Goal: Task Accomplishment & Management: Manage account settings

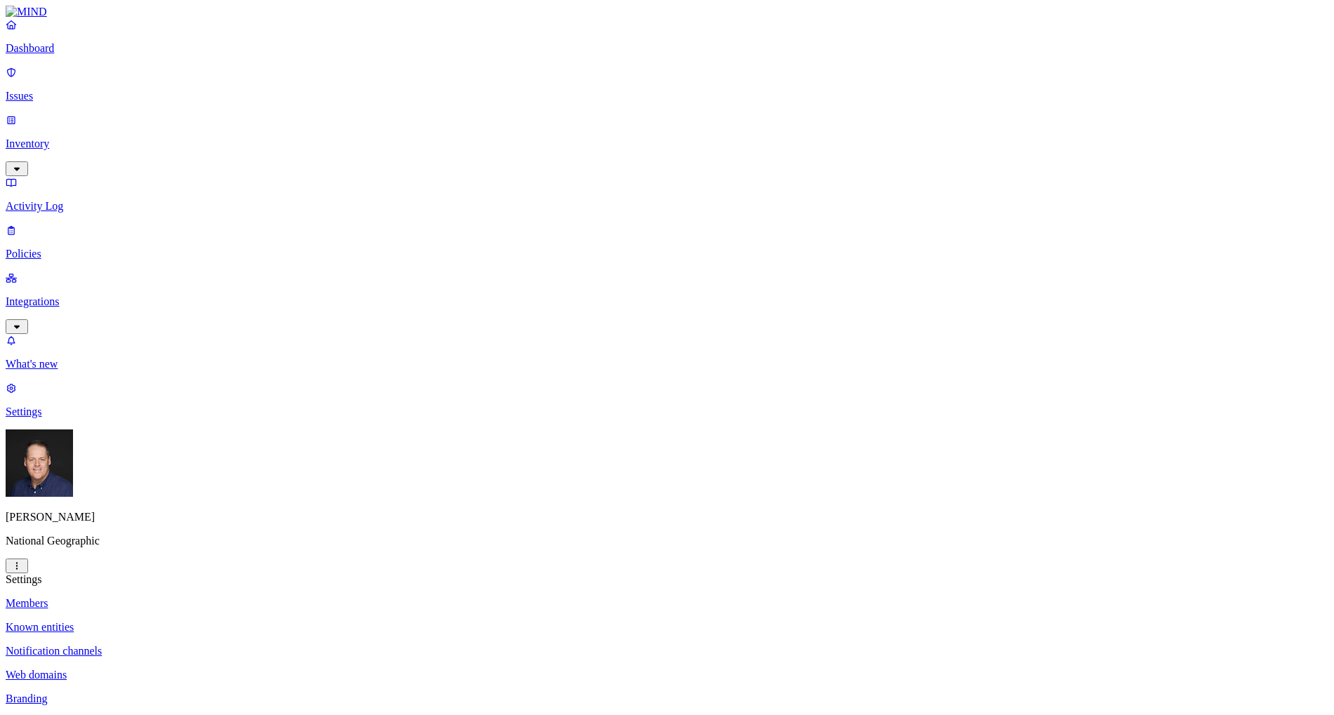
click at [70, 138] on p "Inventory" at bounding box center [667, 144] width 1323 height 13
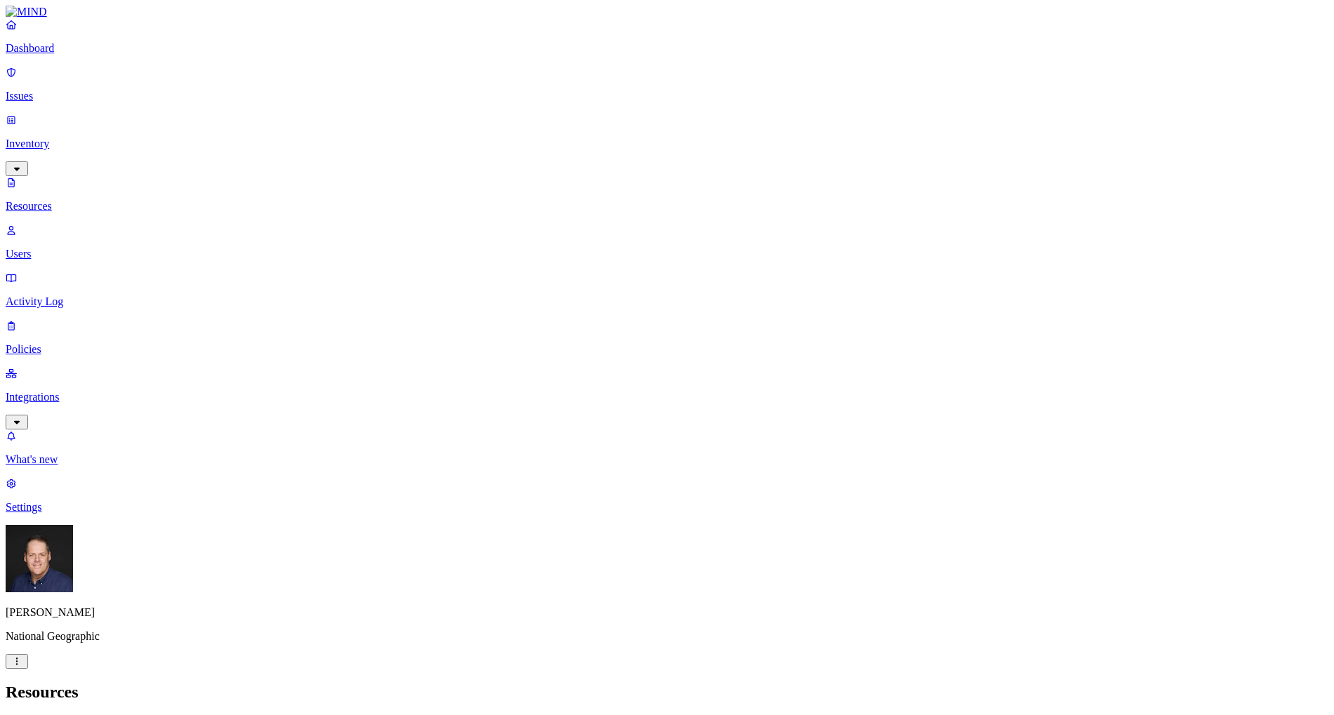
click at [65, 248] on p "Users" at bounding box center [667, 254] width 1323 height 13
click at [130, 715] on input "text" at bounding box center [68, 723] width 124 height 15
type input "jill"
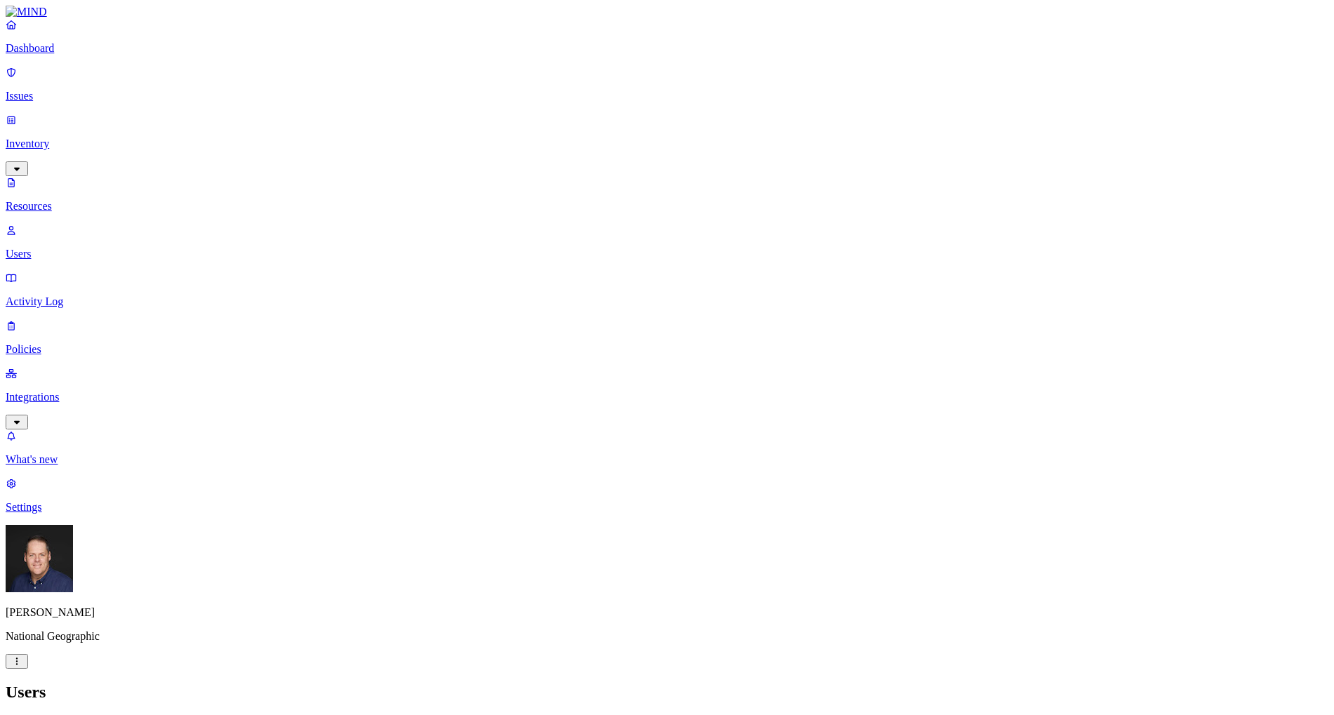
click at [46, 296] on p "Activity Log" at bounding box center [667, 302] width 1323 height 13
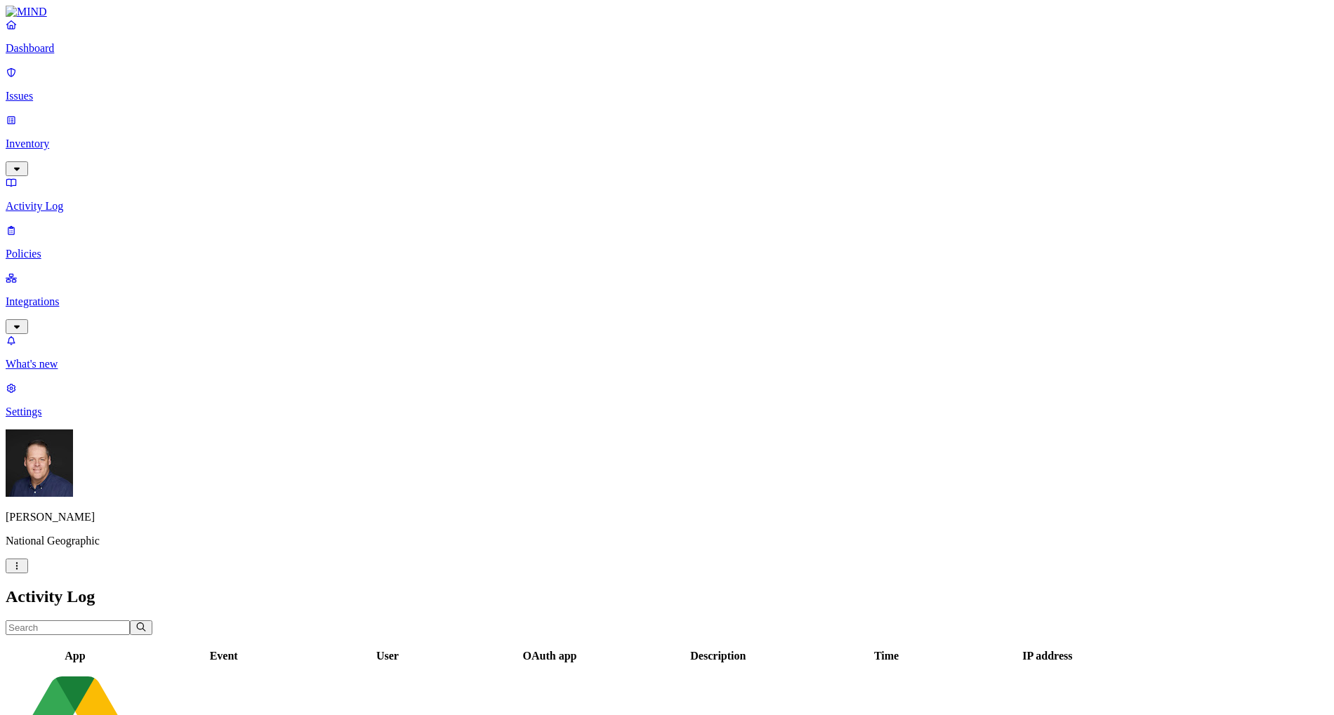
click at [130, 621] on input "text" at bounding box center [68, 628] width 124 height 15
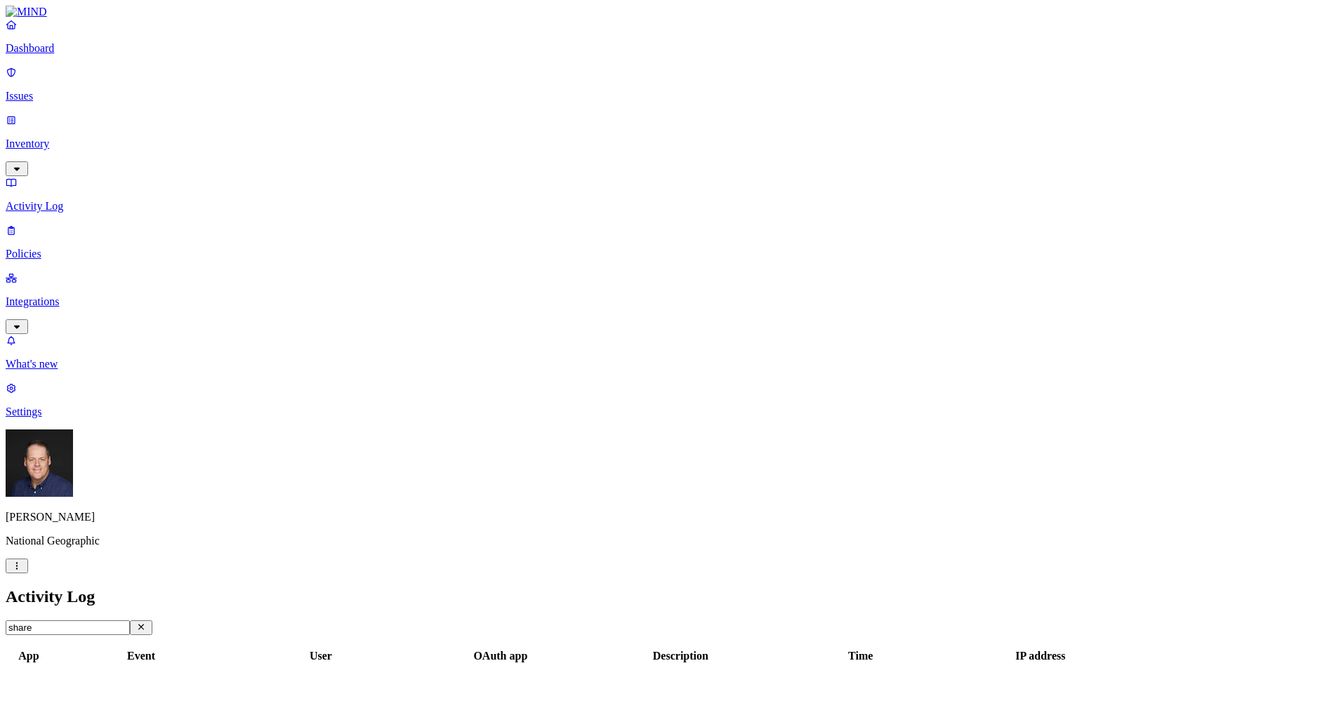
type input "share"
click at [52, 248] on p "Policies" at bounding box center [667, 254] width 1323 height 13
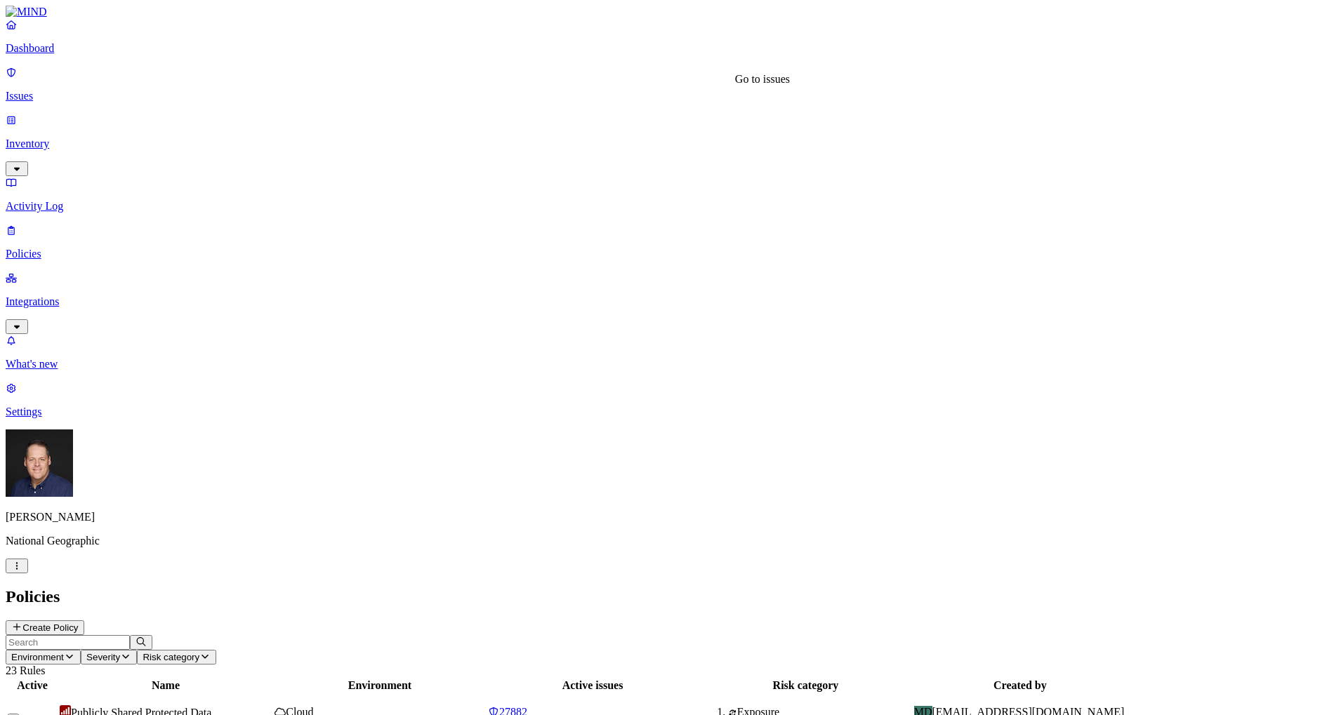
click at [527, 706] on span "27882" at bounding box center [513, 712] width 28 height 12
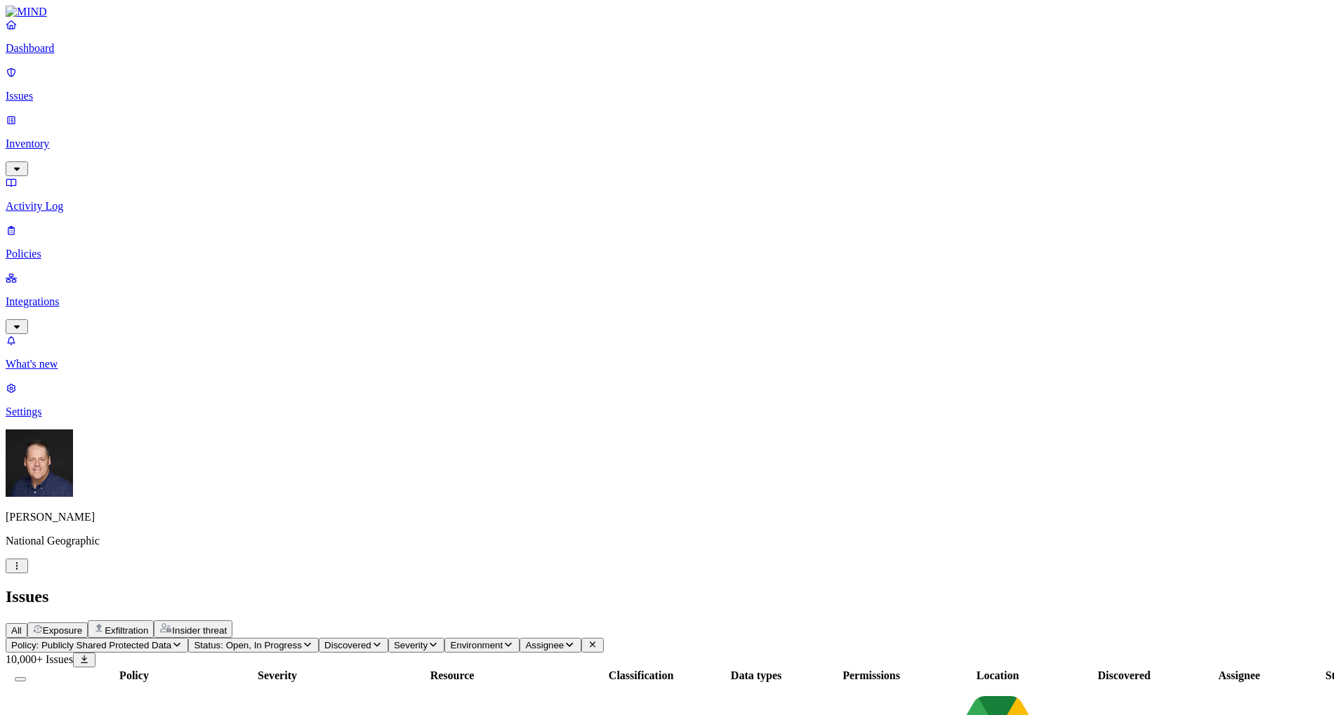
drag, startPoint x: 844, startPoint y: 110, endPoint x: 914, endPoint y: 112, distance: 70.2
click at [883, 682] on div at bounding box center [826, 682] width 112 height 0
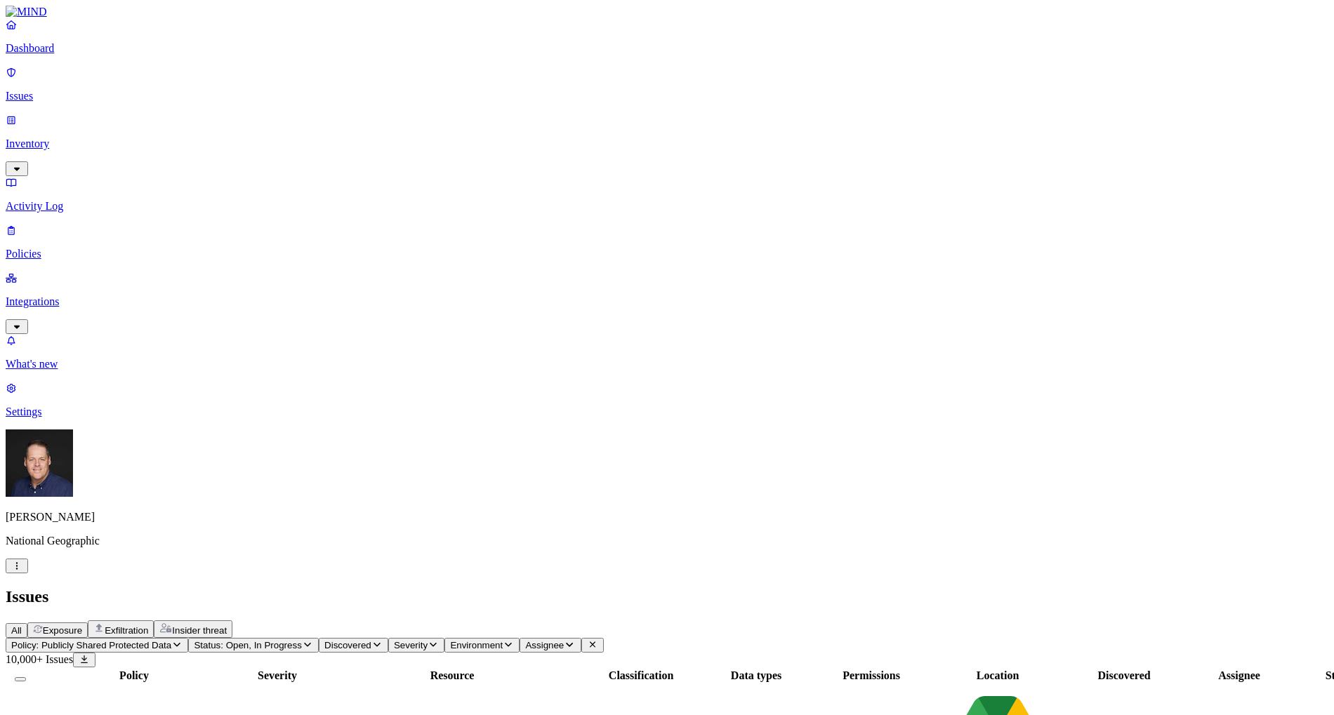
scroll to position [279, 0]
click at [69, 315] on nav "Dashboard Issues Inventory Activity Log Policies Integrations What's new 1 Sett…" at bounding box center [667, 218] width 1323 height 400
drag, startPoint x: 733, startPoint y: 122, endPoint x: 692, endPoint y: 122, distance: 41.4
click at [692, 669] on th "Classification" at bounding box center [641, 676] width 114 height 14
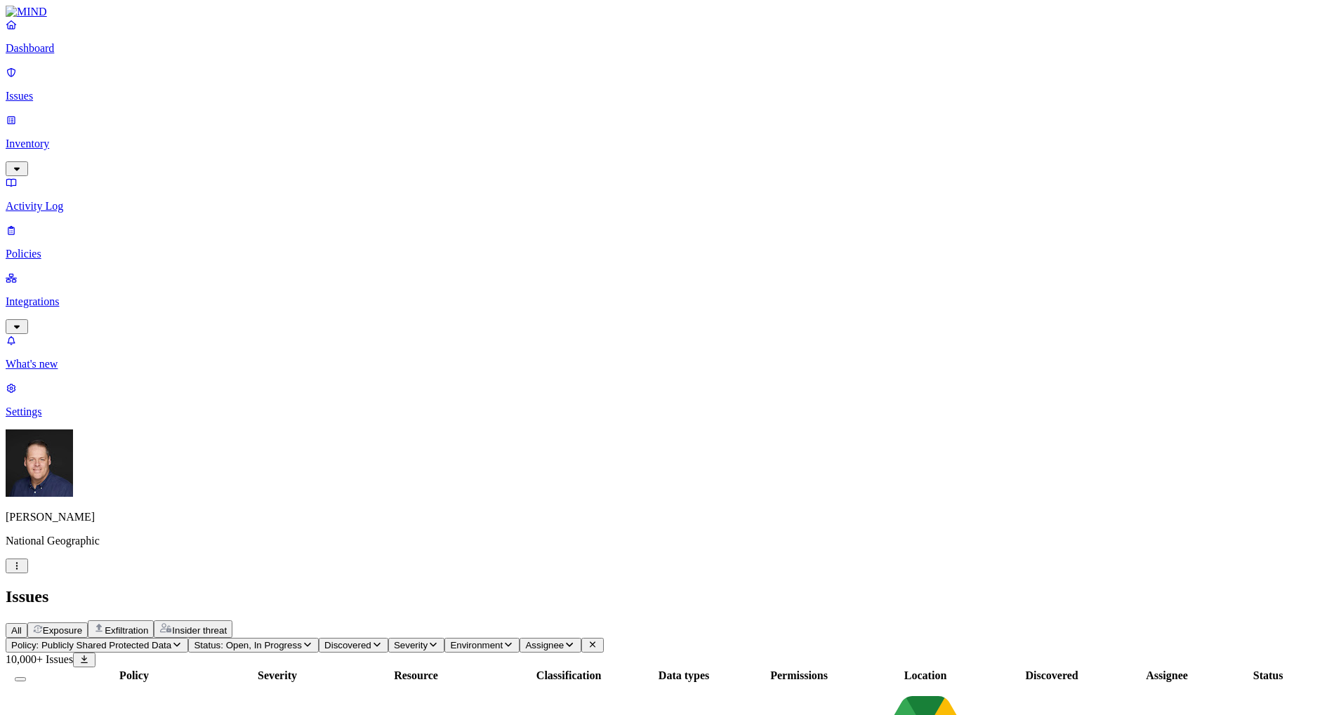
scroll to position [0, 149]
click at [383, 640] on icon "button" at bounding box center [376, 644] width 11 height 9
click at [428, 640] on span "Severity" at bounding box center [411, 645] width 34 height 11
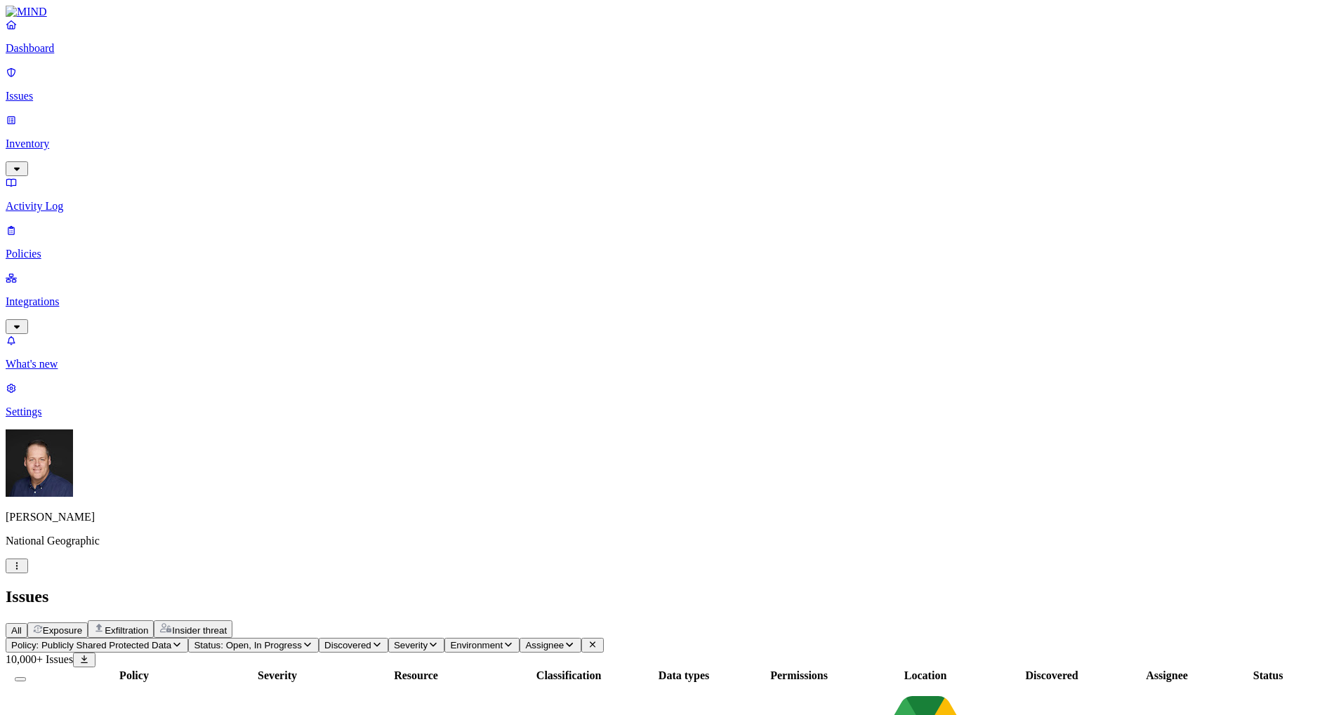
click at [514, 640] on icon "button" at bounding box center [508, 644] width 11 height 9
click at [564, 640] on span "Assignee" at bounding box center [544, 645] width 39 height 11
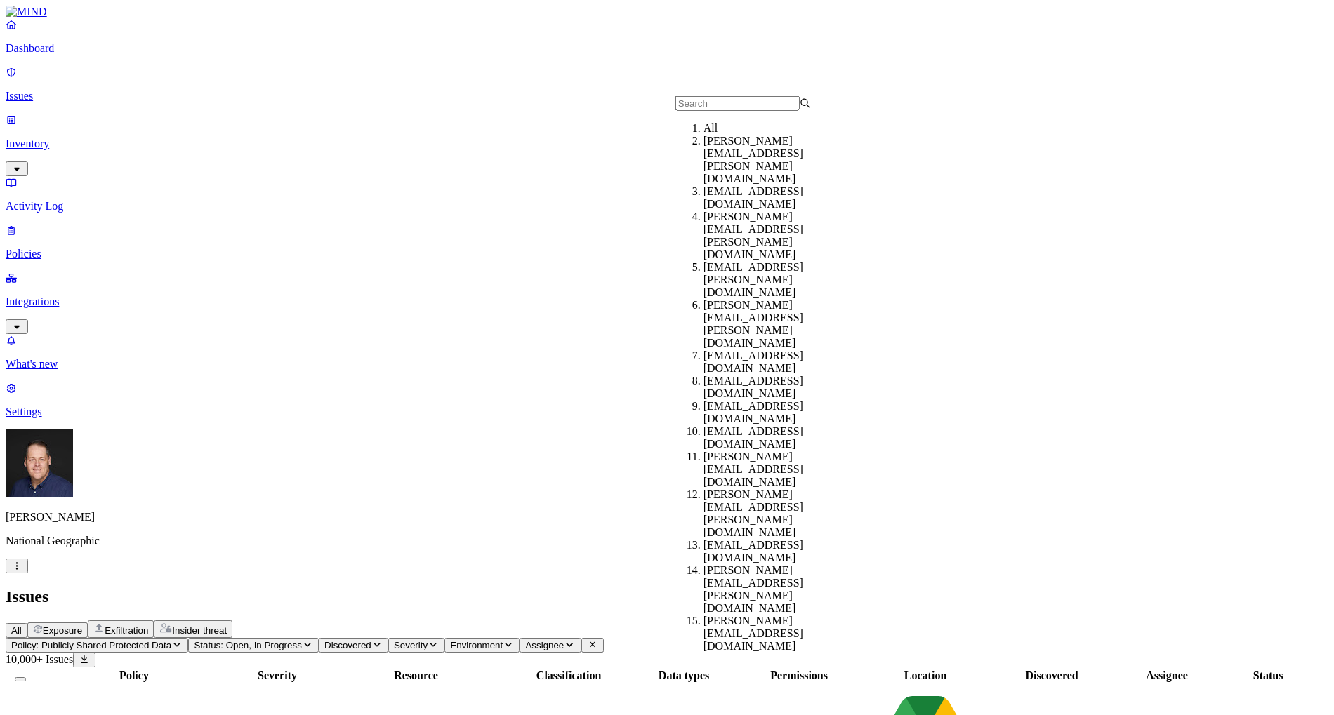
click at [564, 640] on span "Assignee" at bounding box center [544, 645] width 39 height 11
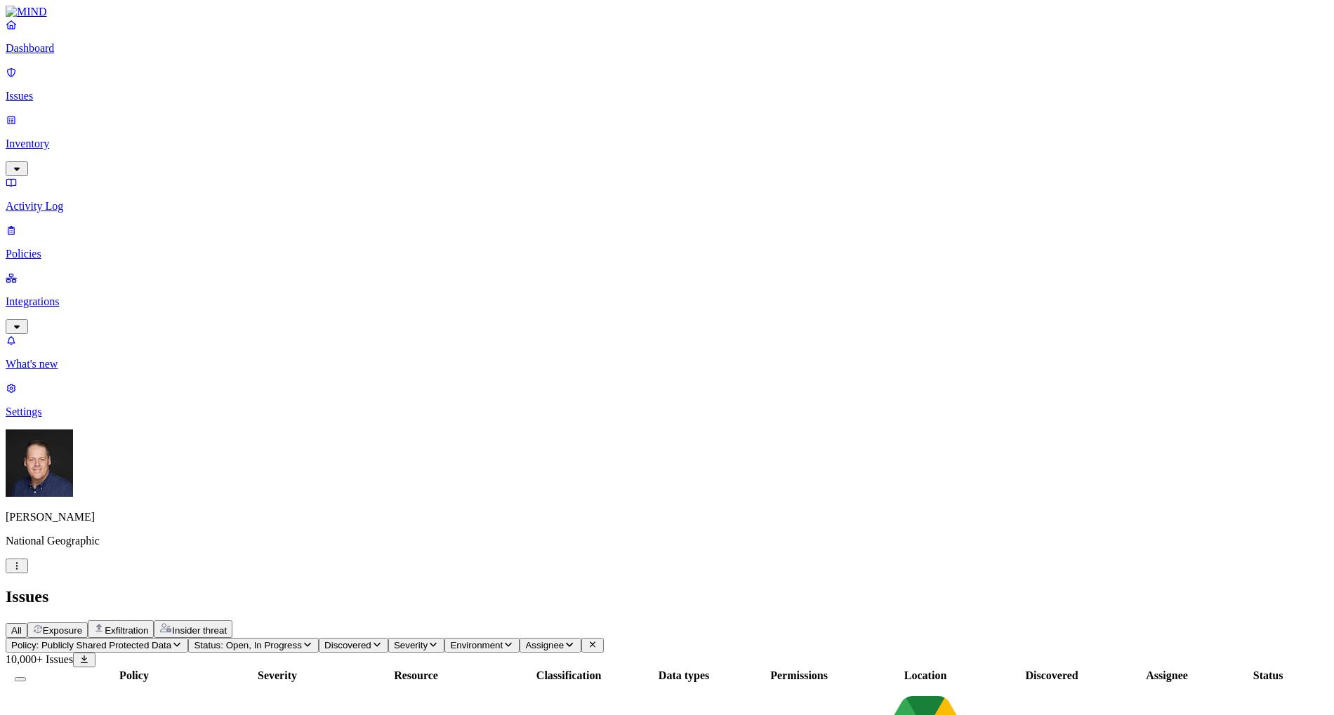
click at [180, 643] on icon "button" at bounding box center [176, 645] width 7 height 4
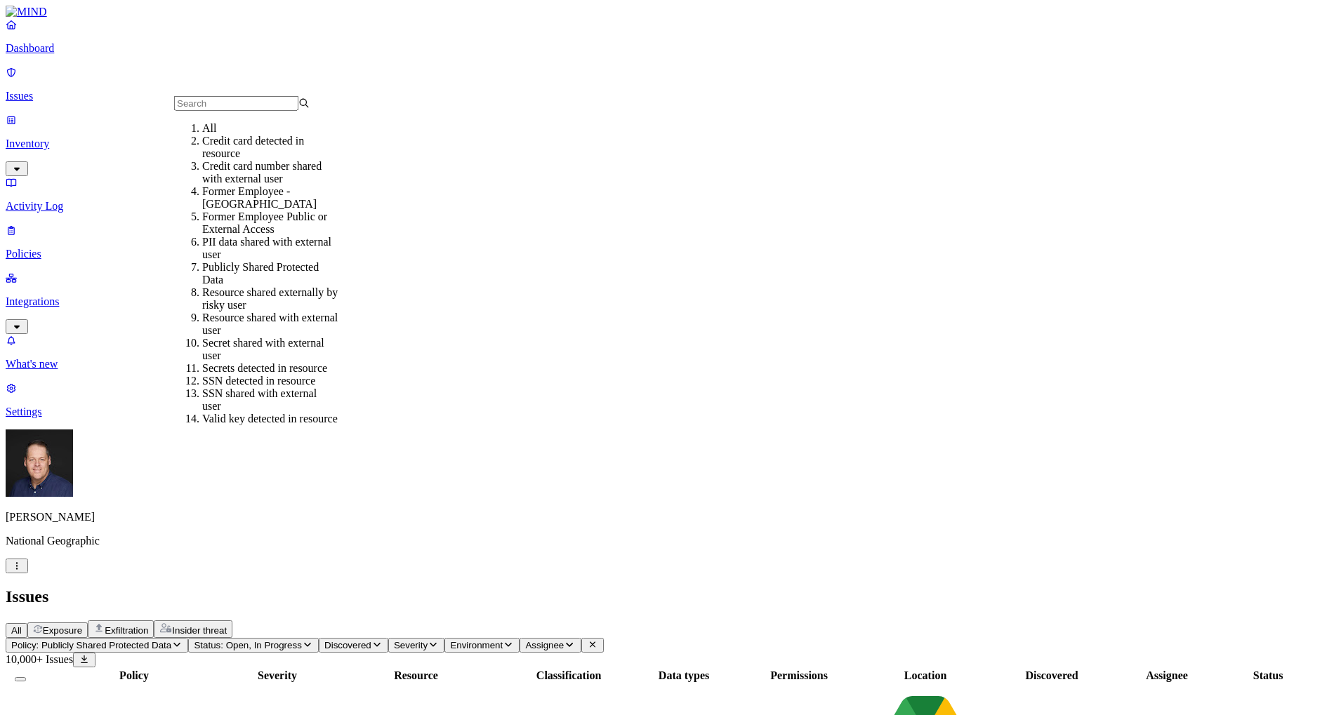
click at [183, 640] on icon "button" at bounding box center [176, 644] width 11 height 9
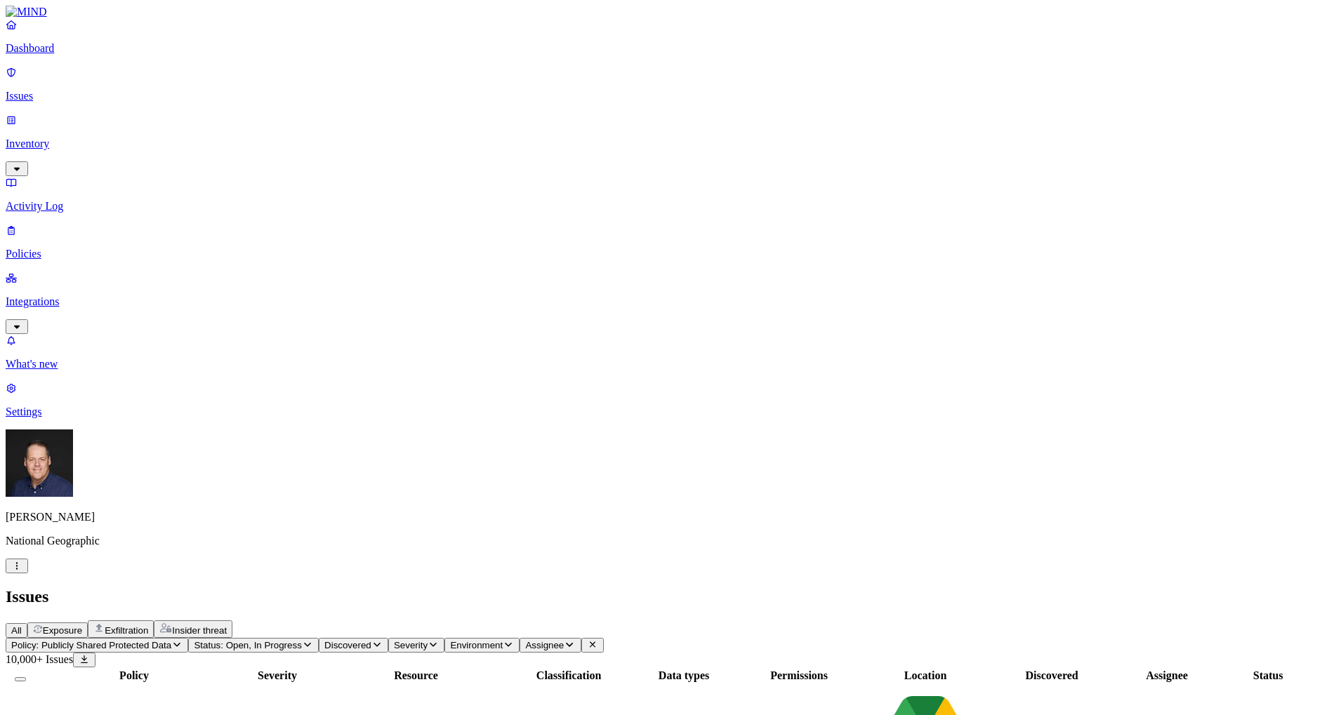
scroll to position [309, 149]
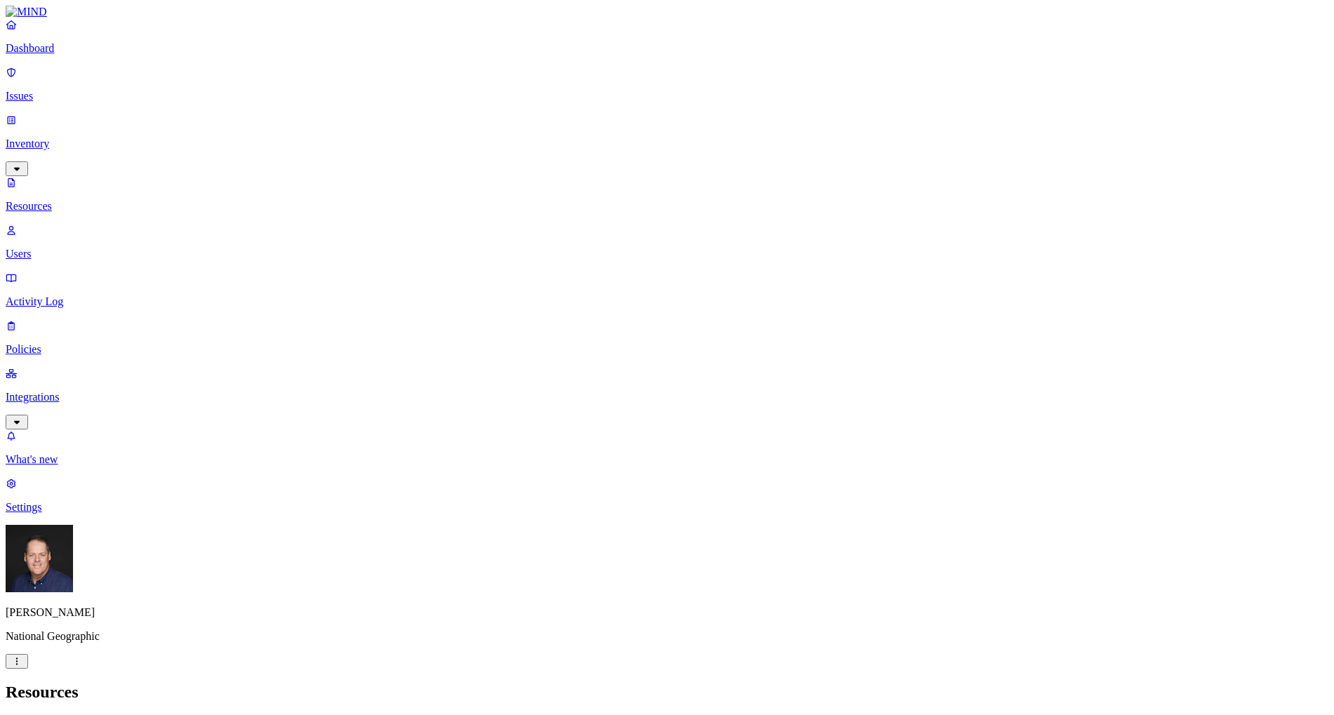
click at [62, 248] on p "Users" at bounding box center [667, 254] width 1323 height 13
click at [130, 715] on input "text" at bounding box center [68, 723] width 124 height 15
type input "d"
type input "ashley"
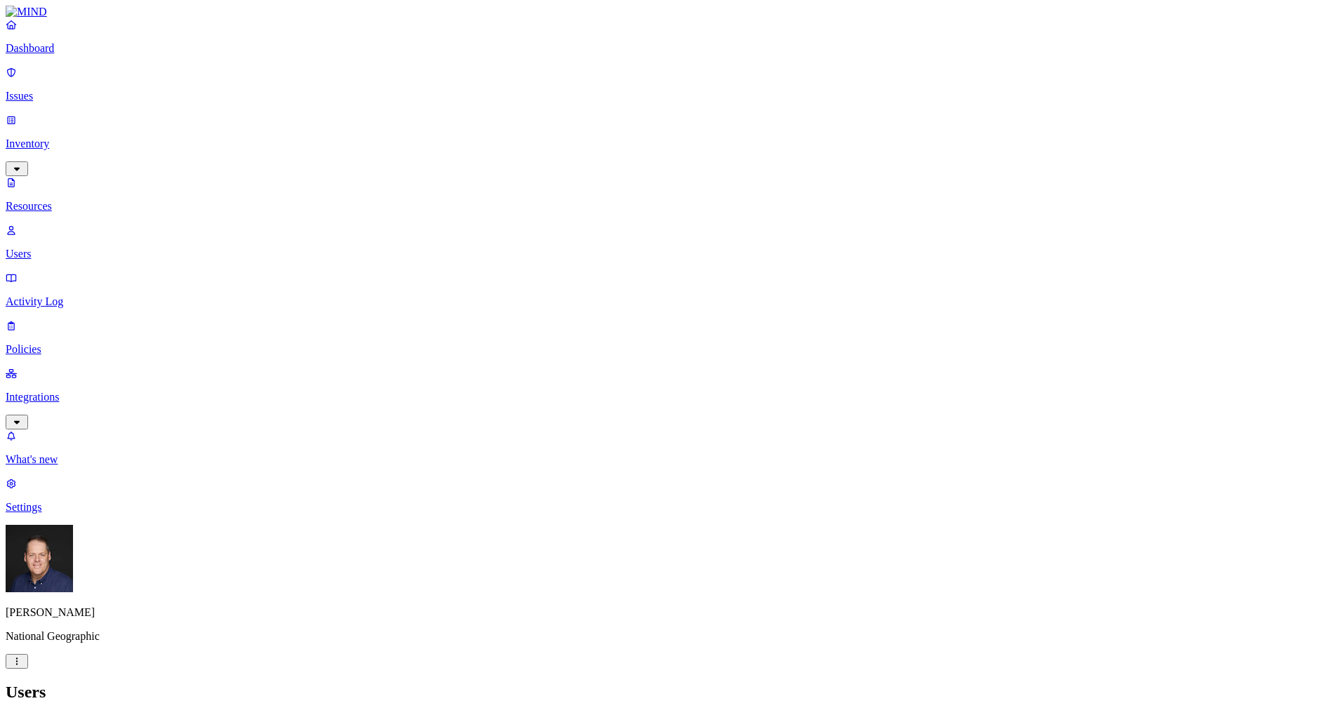
scroll to position [496, 0]
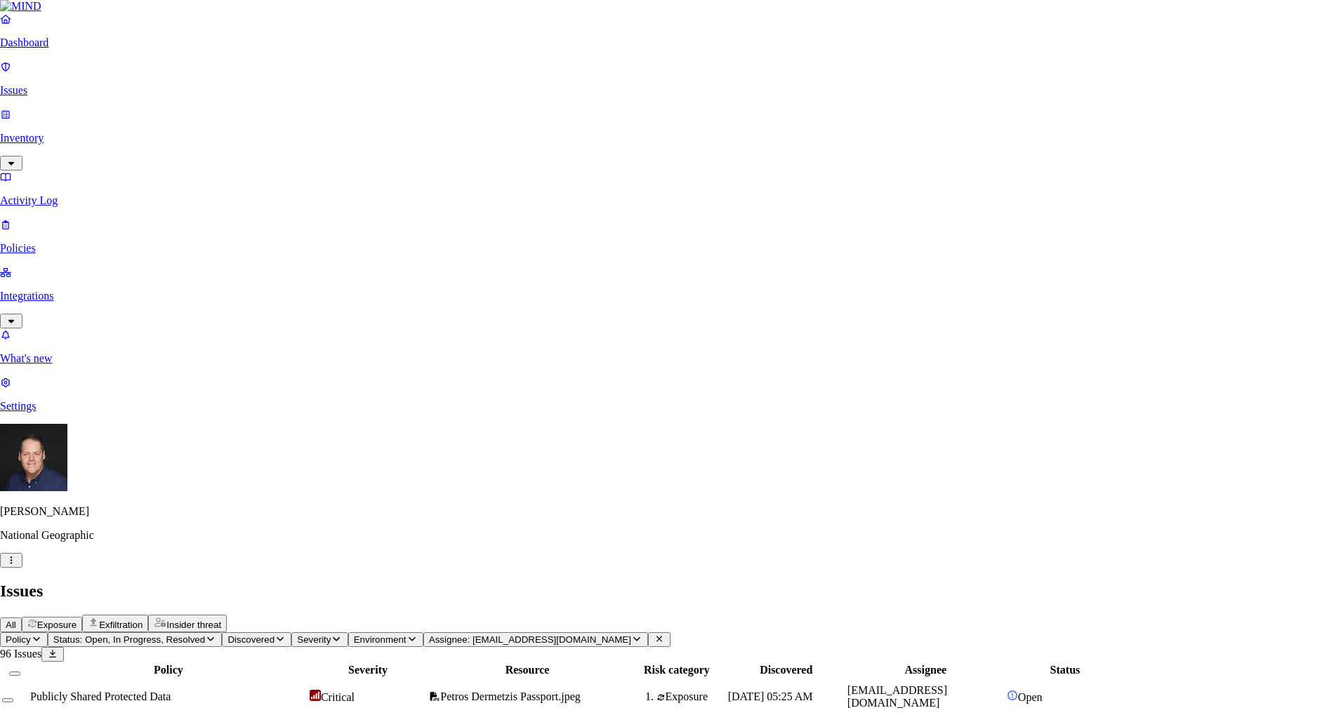
select select "Issue Remediated"
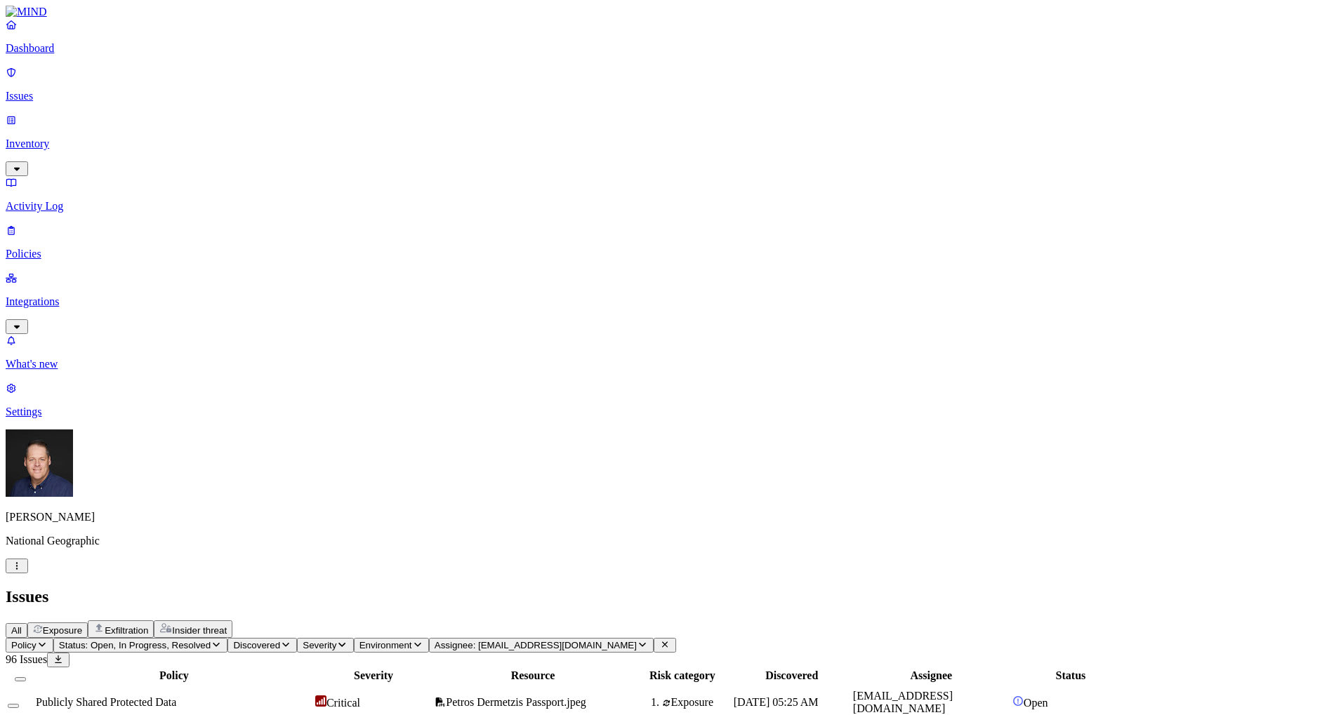
scroll to position [458, 0]
click at [211, 640] on span "Status: Open, In Progress, Resolved" at bounding box center [135, 645] width 152 height 11
click at [176, 696] on span "Publicly Shared Protected Data" at bounding box center [106, 702] width 140 height 12
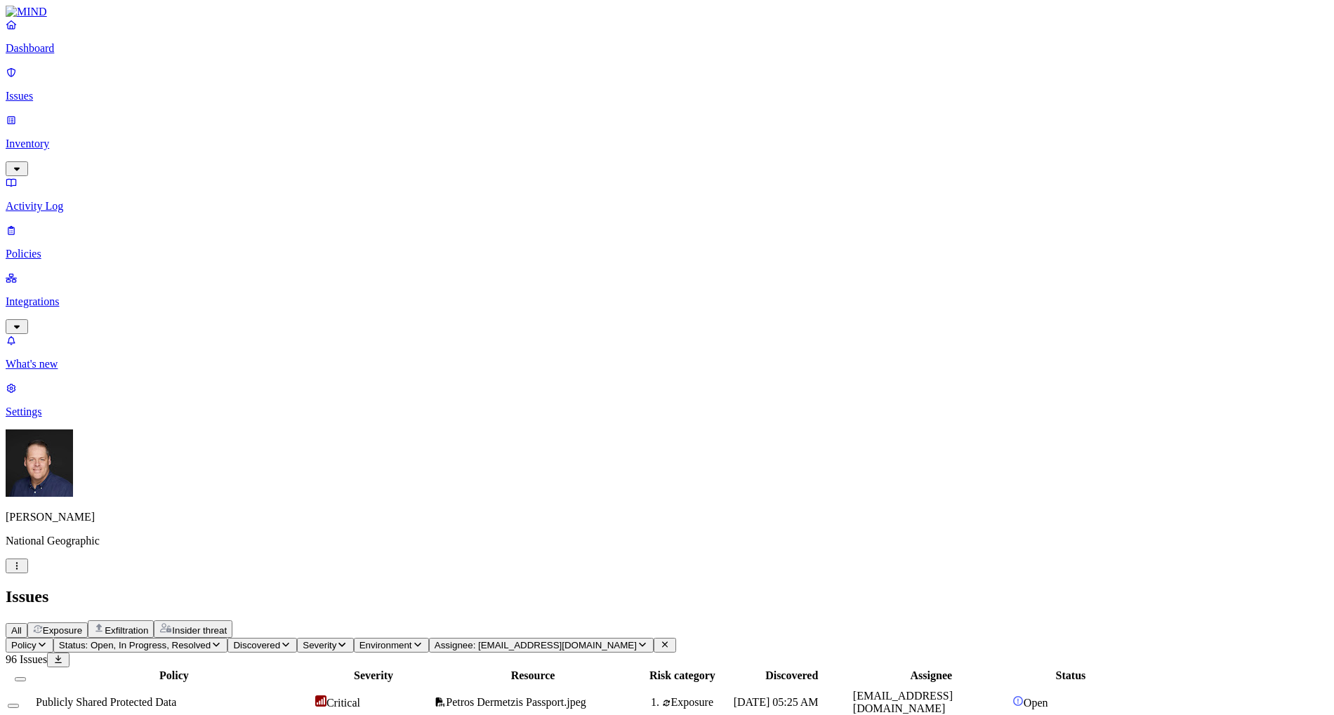
scroll to position [246, 0]
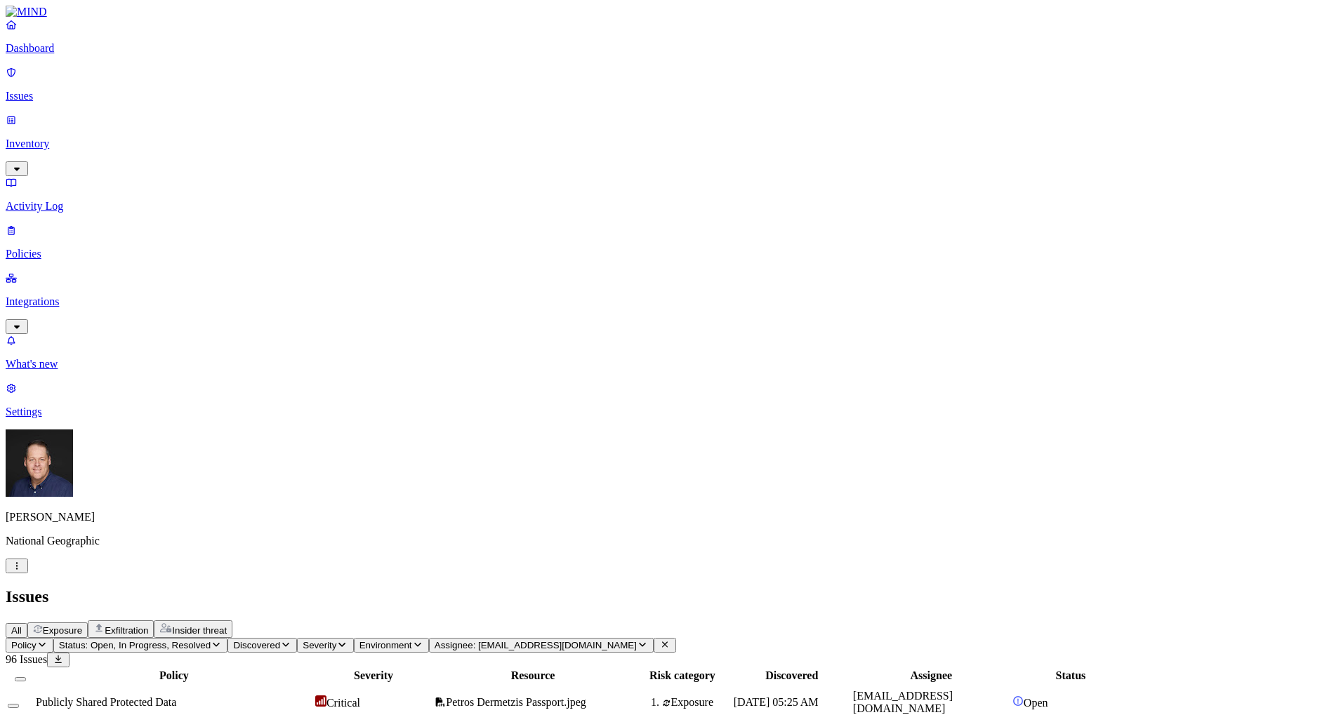
scroll to position [277, 0]
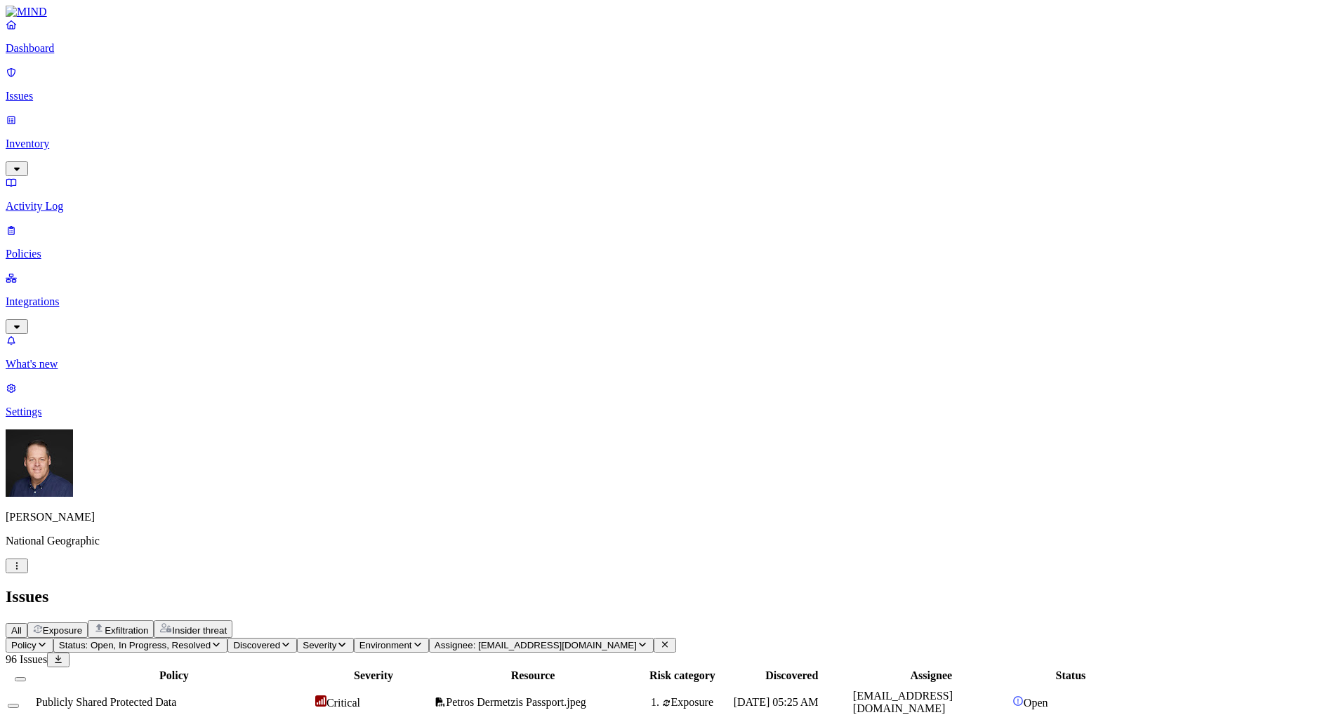
scroll to position [0, 0]
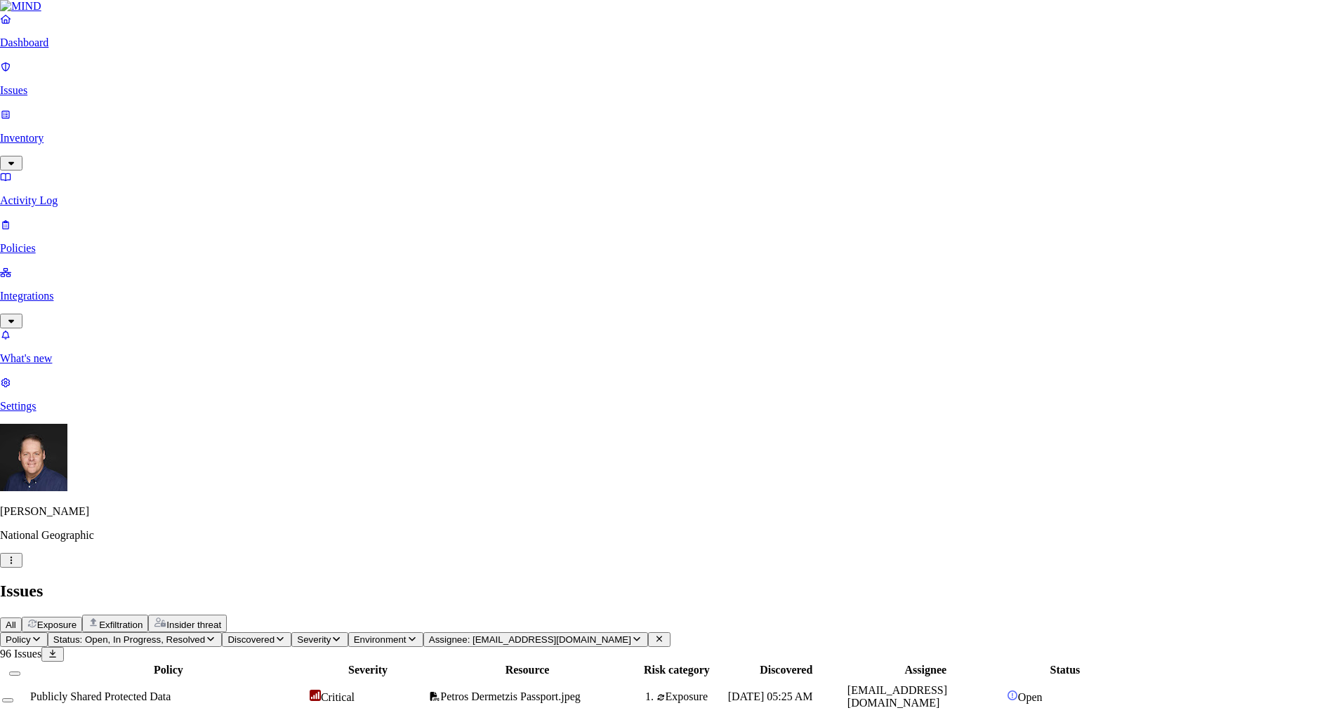
select select "Issue Remediated"
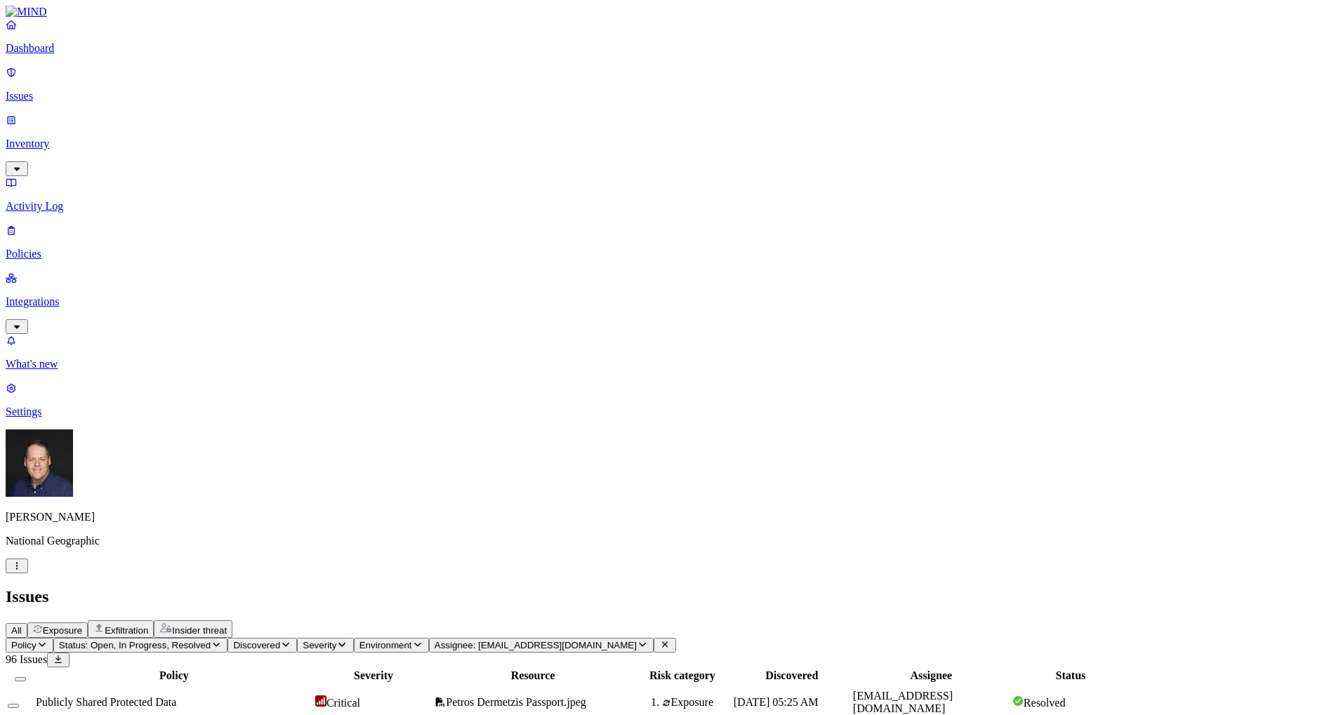
scroll to position [293, 0]
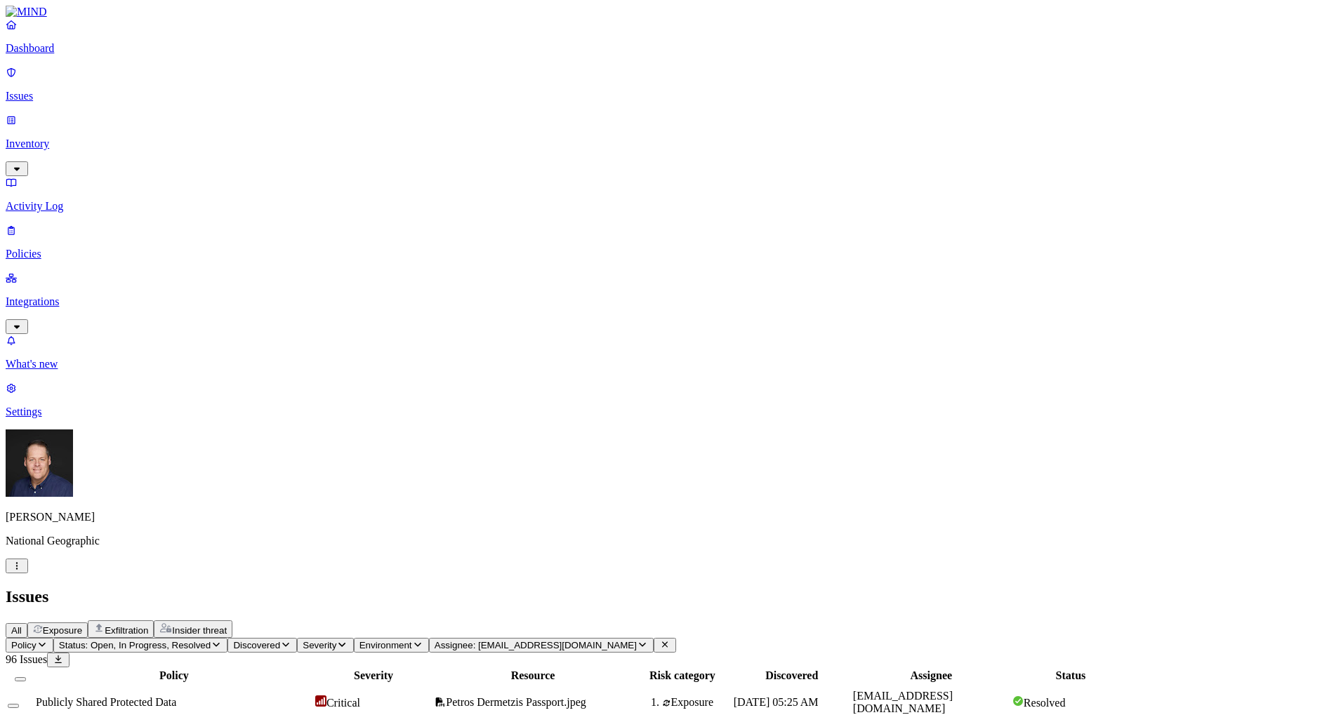
scroll to position [0, 0]
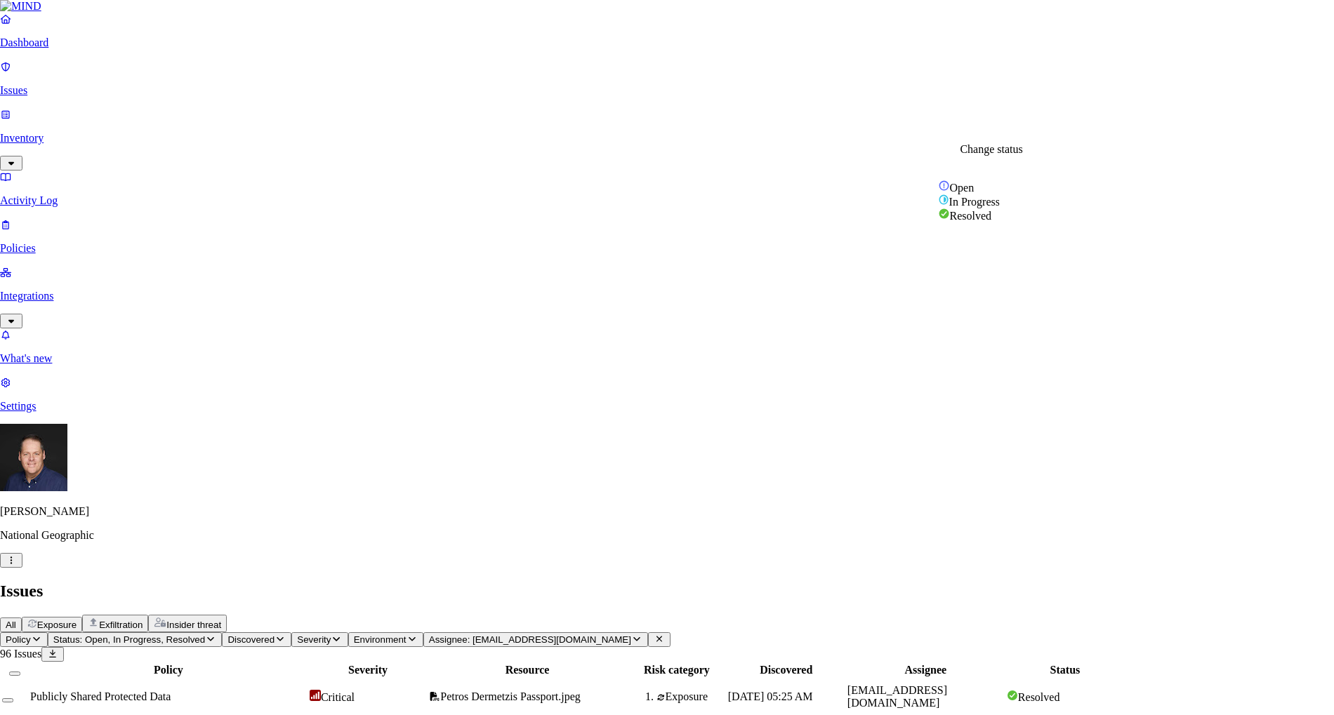
select select "Issue Remediated"
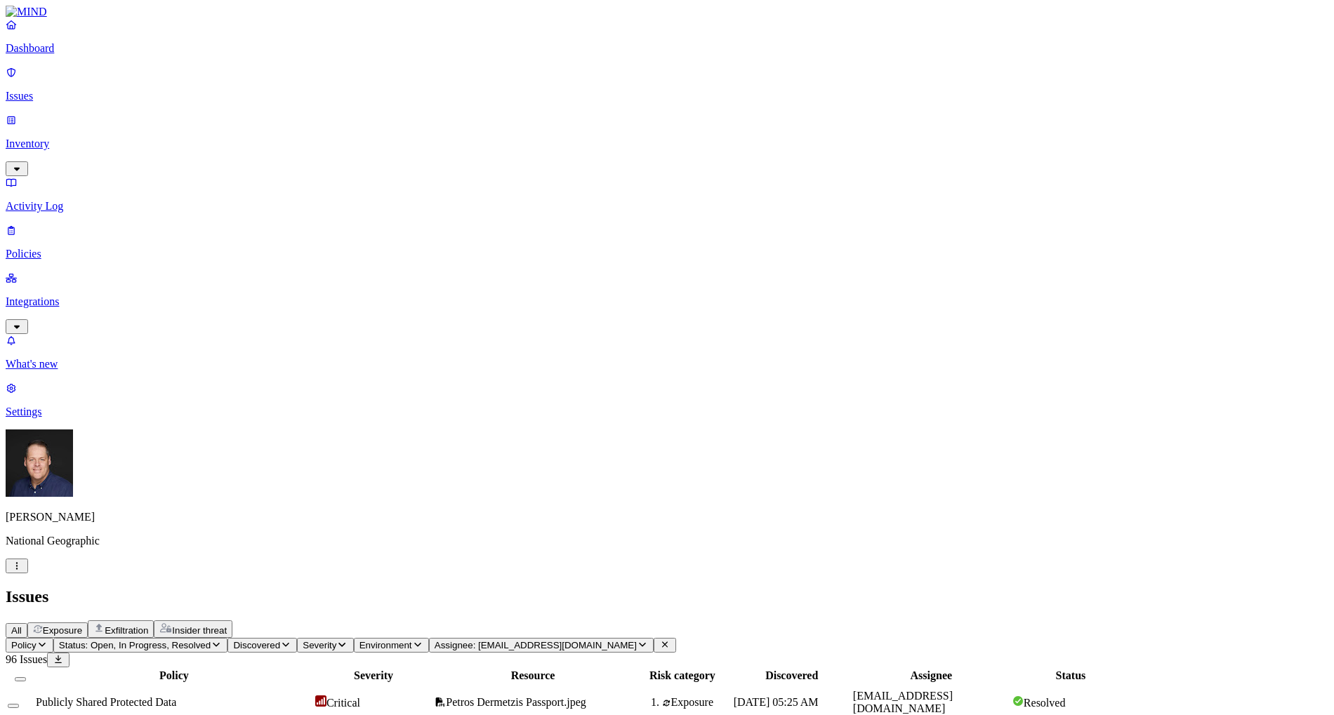
scroll to position [293, 0]
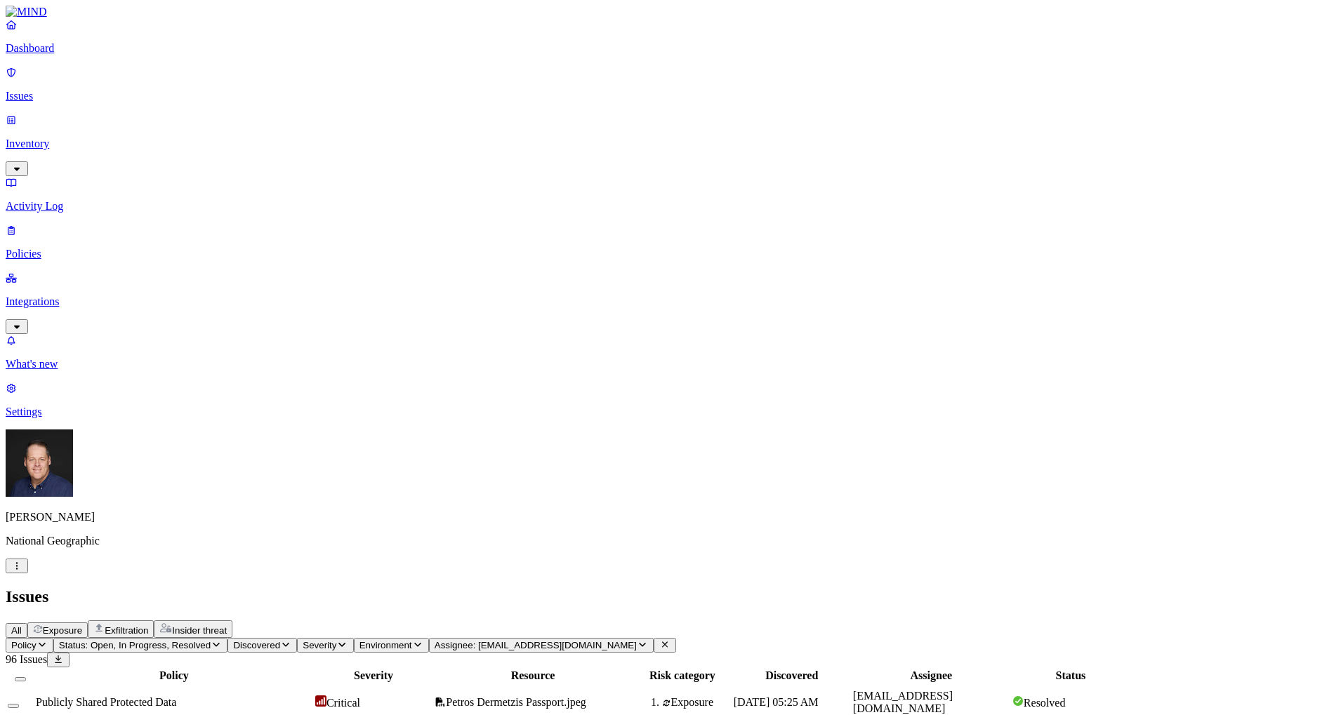
scroll to position [0, 0]
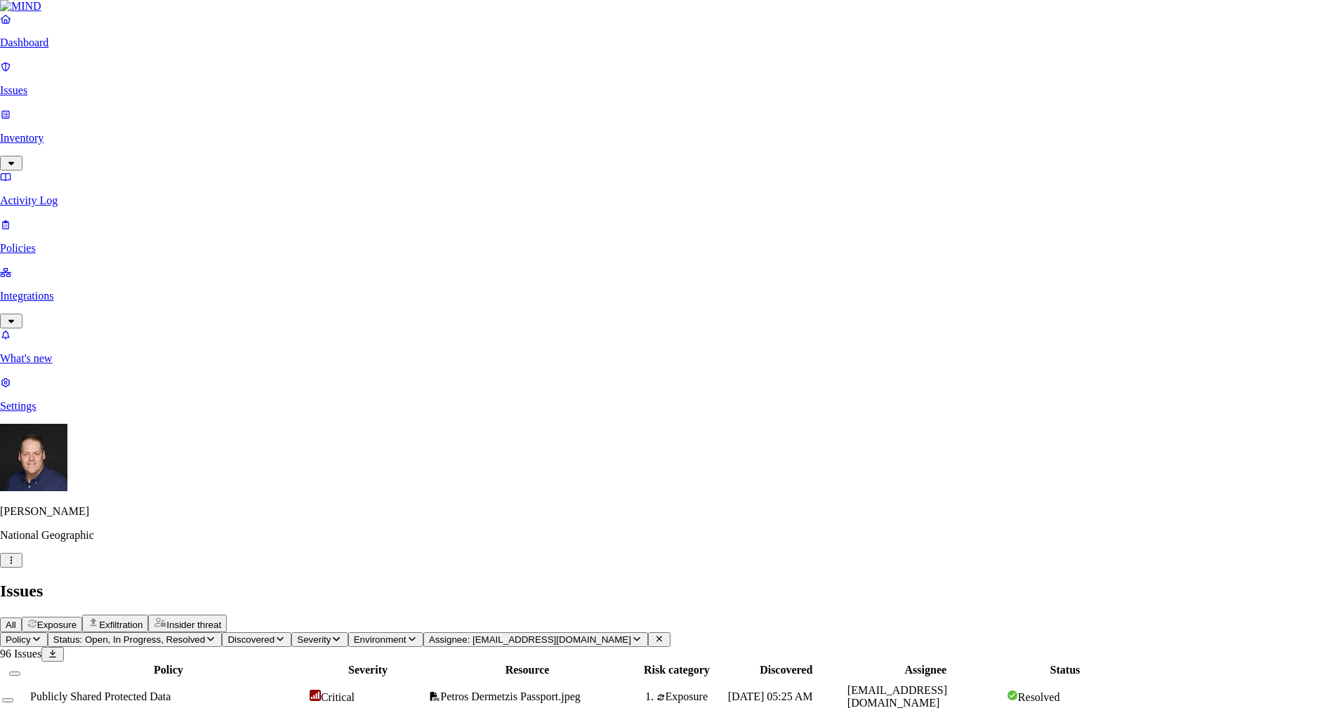
select select "Issue Remediated"
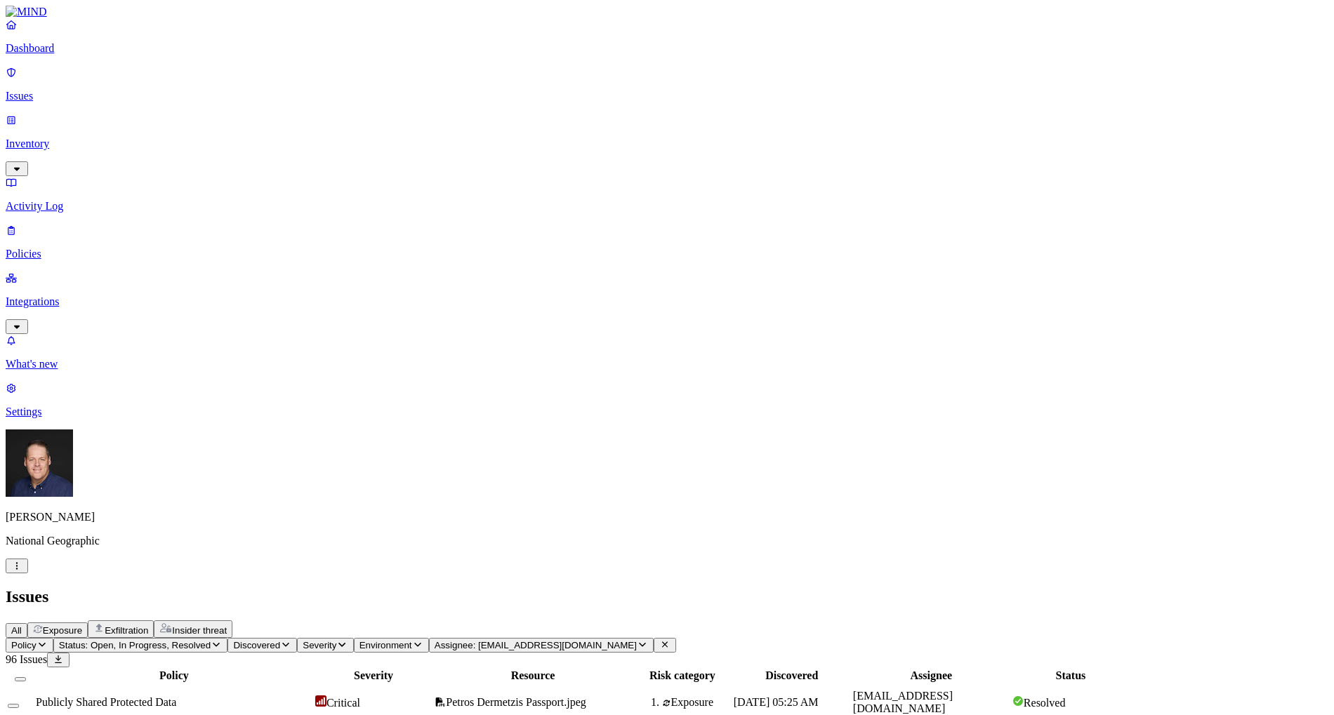
scroll to position [0, 0]
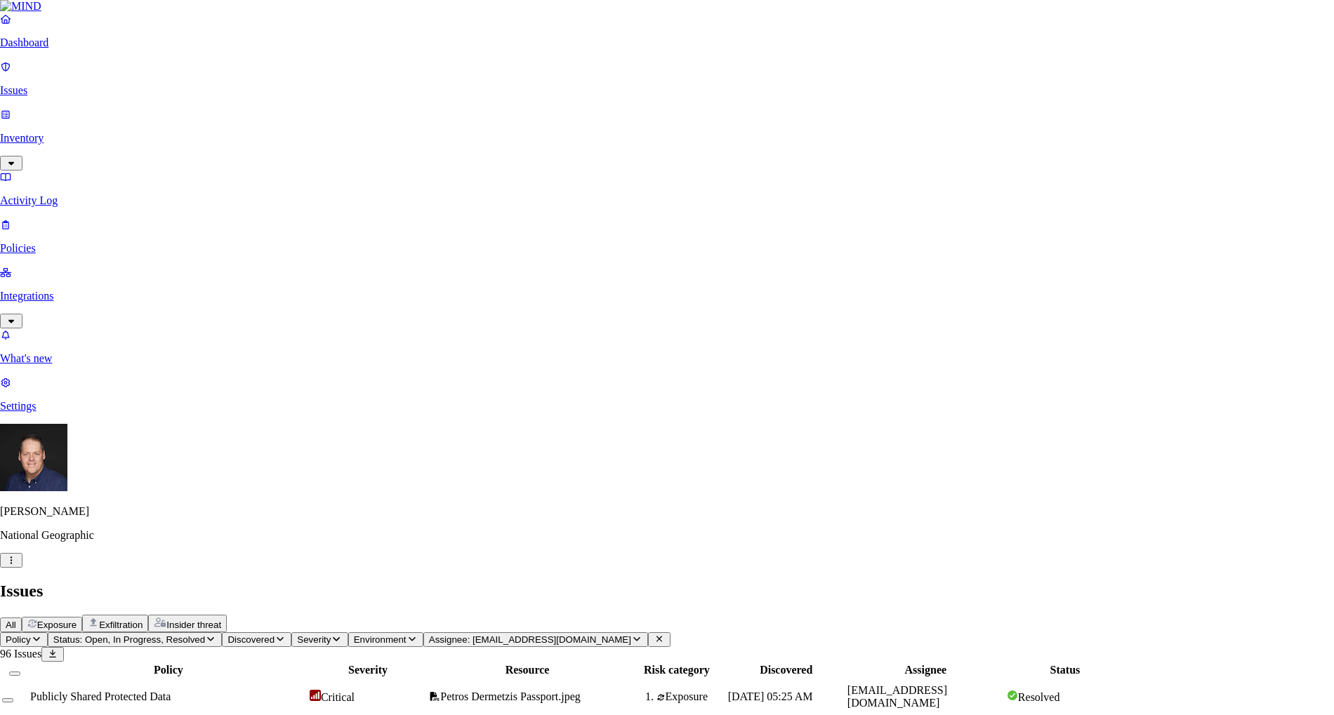
drag, startPoint x: 560, startPoint y: 277, endPoint x: 560, endPoint y: 260, distance: 16.9
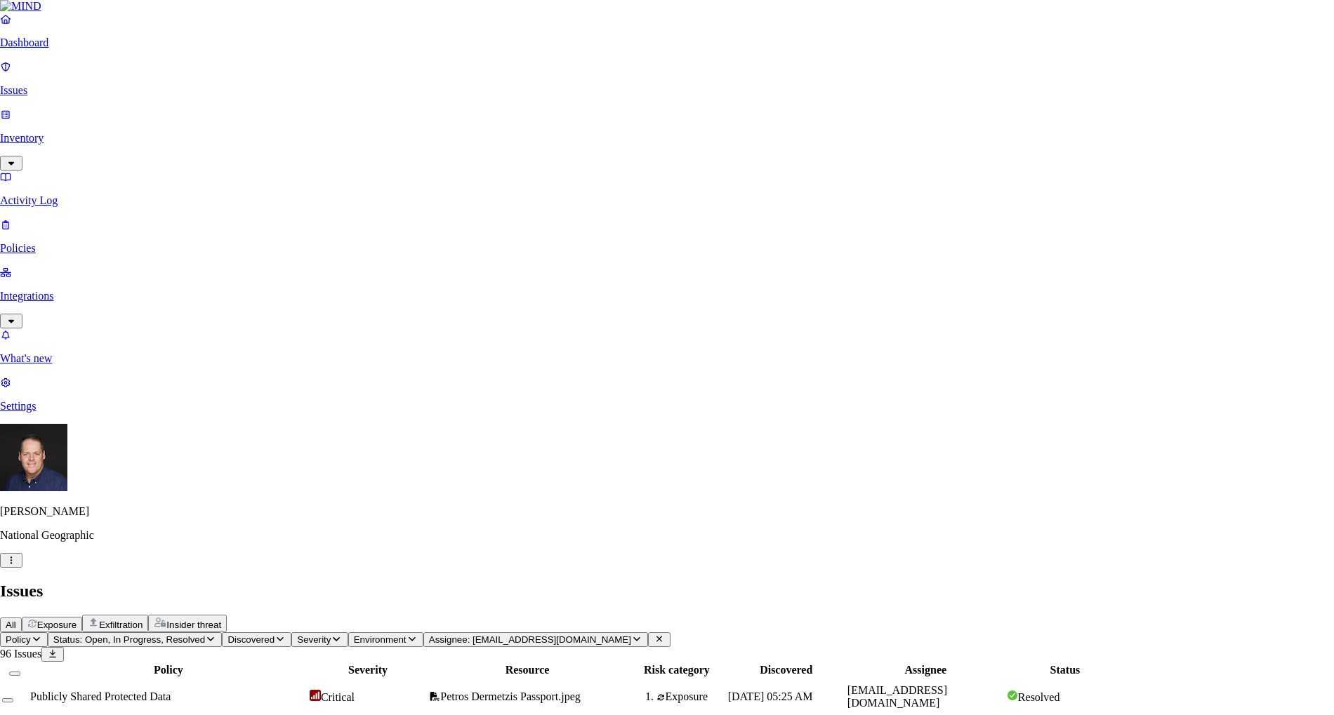
select select "Issue Remediated"
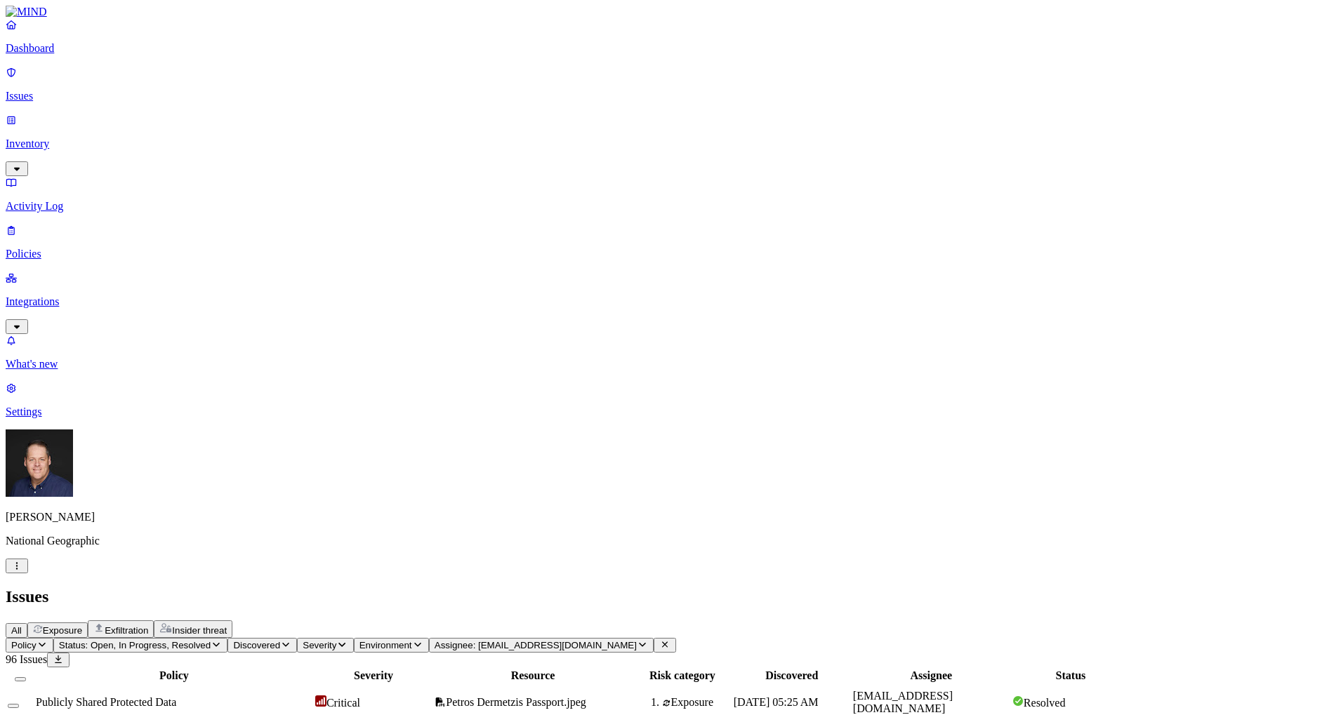
click at [222, 640] on icon "button" at bounding box center [216, 644] width 11 height 9
click at [254, 112] on button "button" at bounding box center [259, 114] width 11 height 15
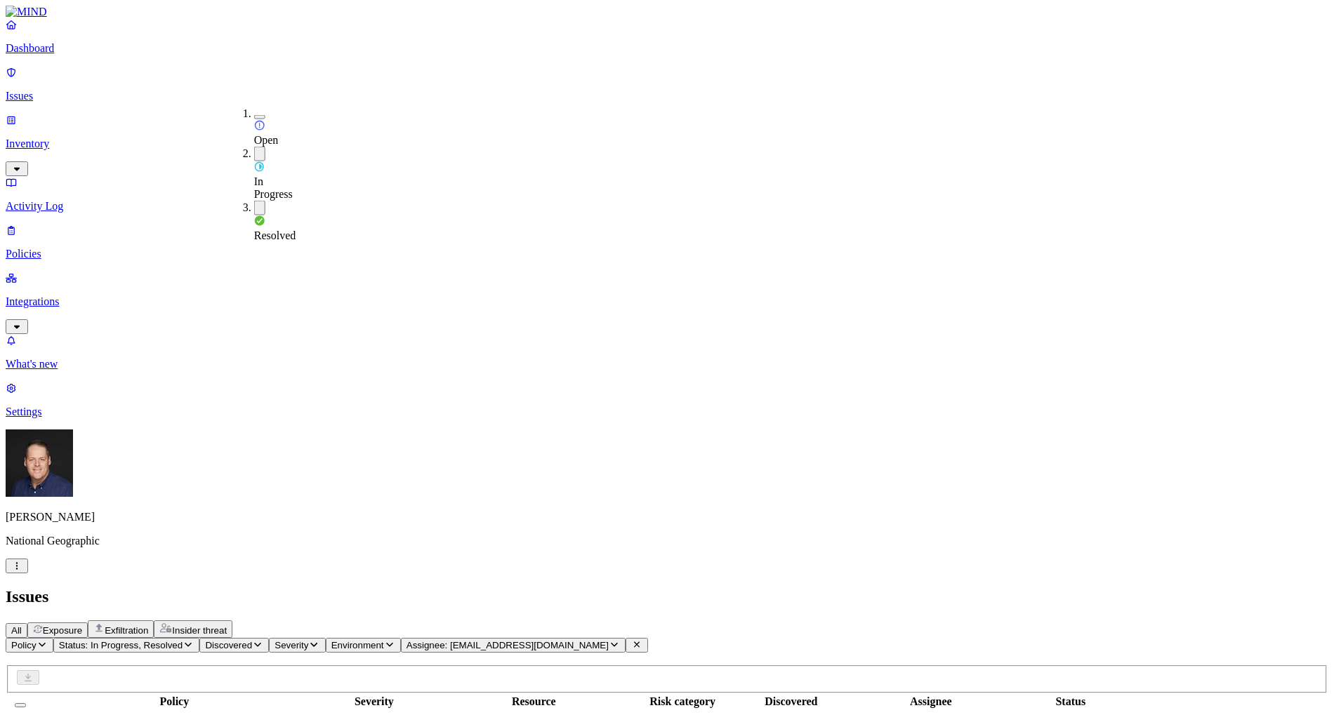
click at [254, 147] on button "button" at bounding box center [259, 154] width 11 height 15
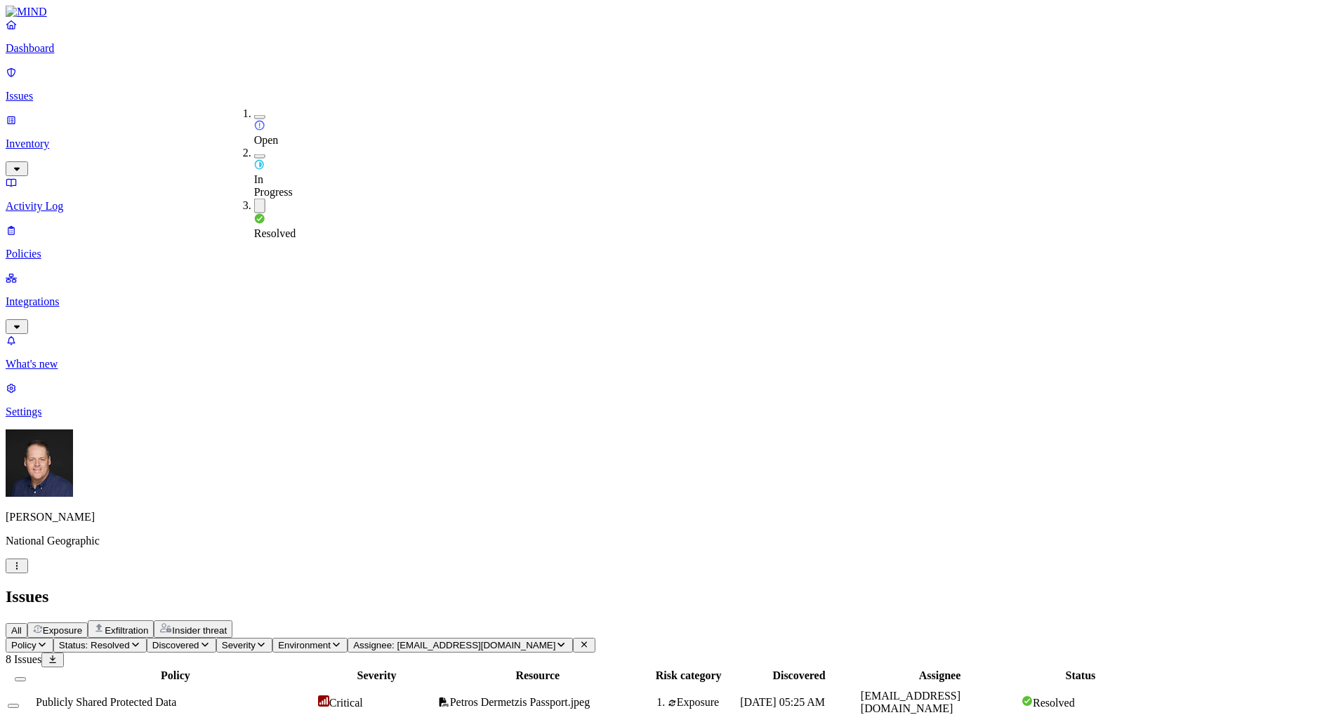
click at [254, 115] on button "button" at bounding box center [259, 117] width 11 height 4
click at [254, 157] on button "button" at bounding box center [259, 159] width 11 height 4
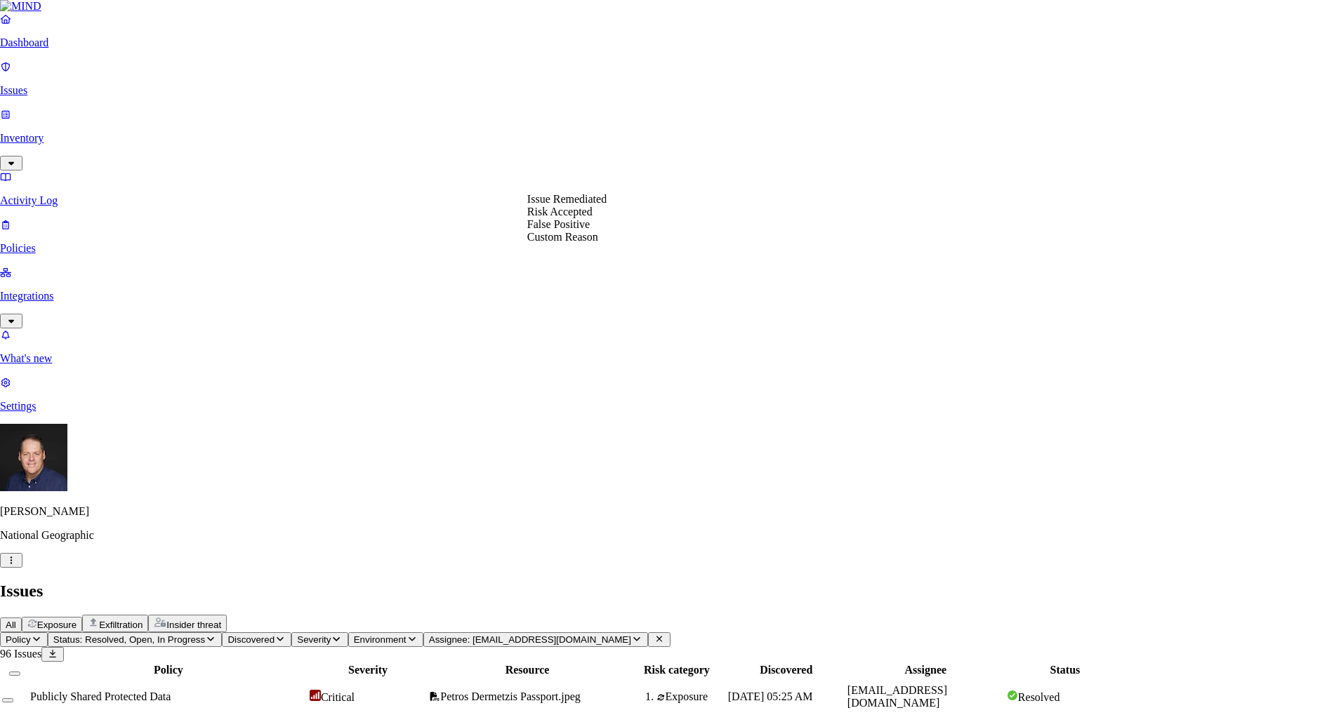
select select "False Positive"
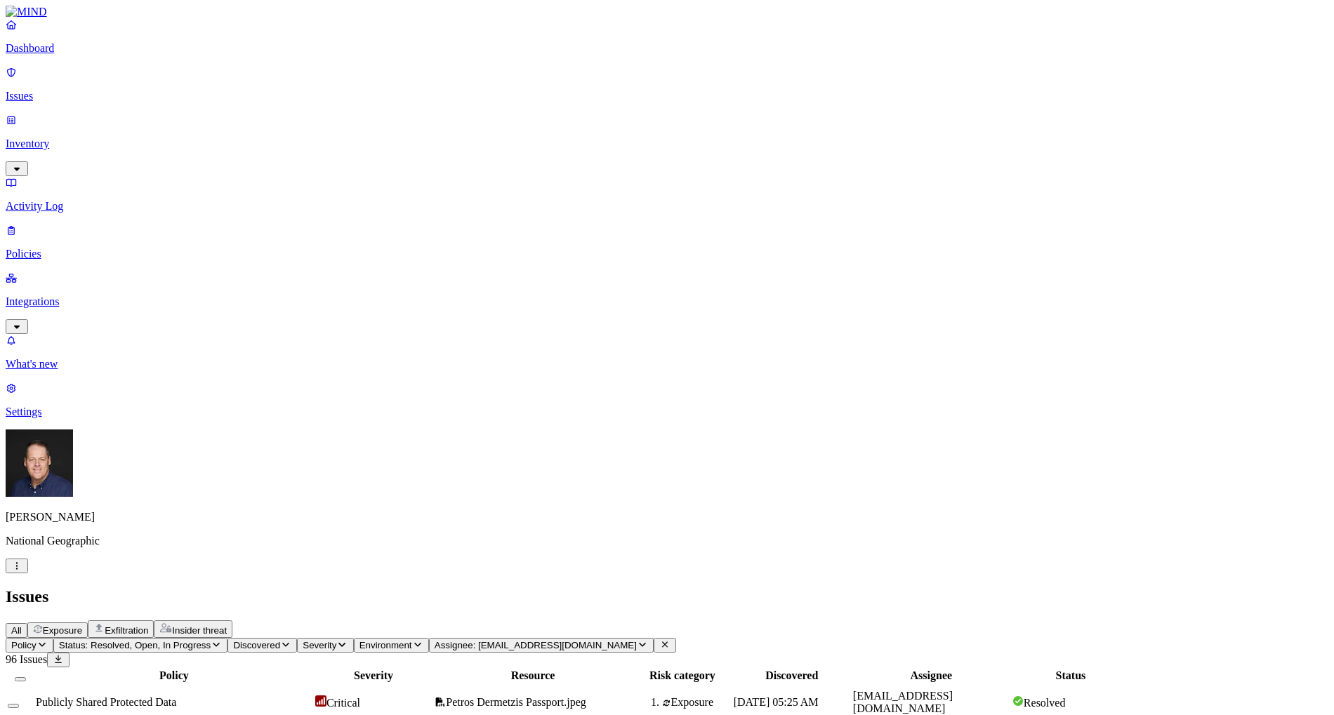
scroll to position [336, 0]
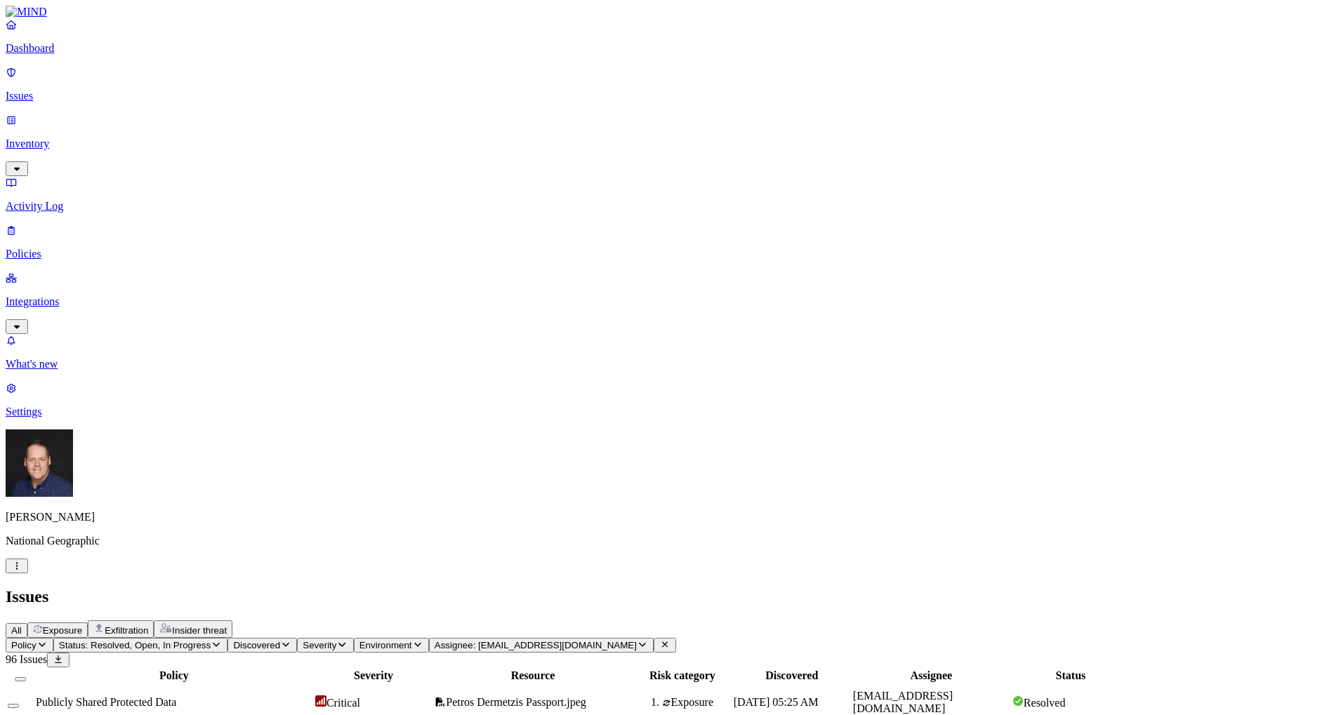
scroll to position [315, 0]
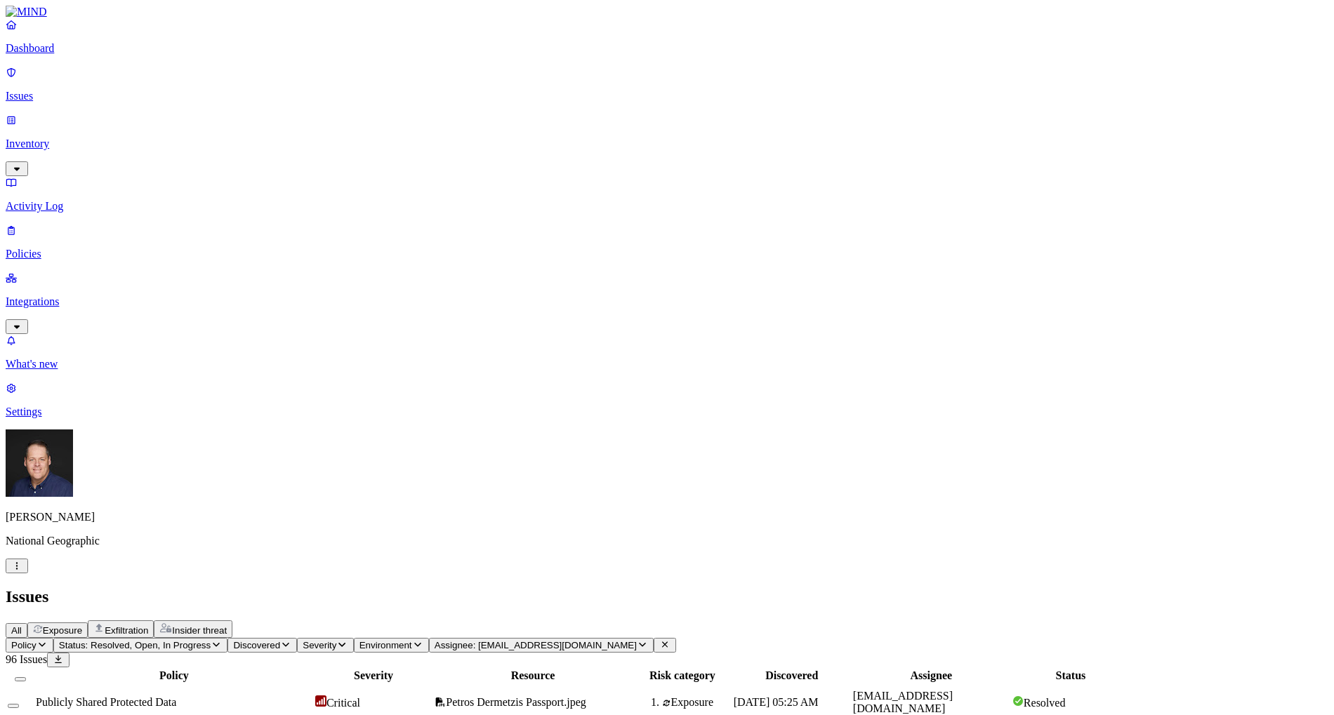
scroll to position [0, 0]
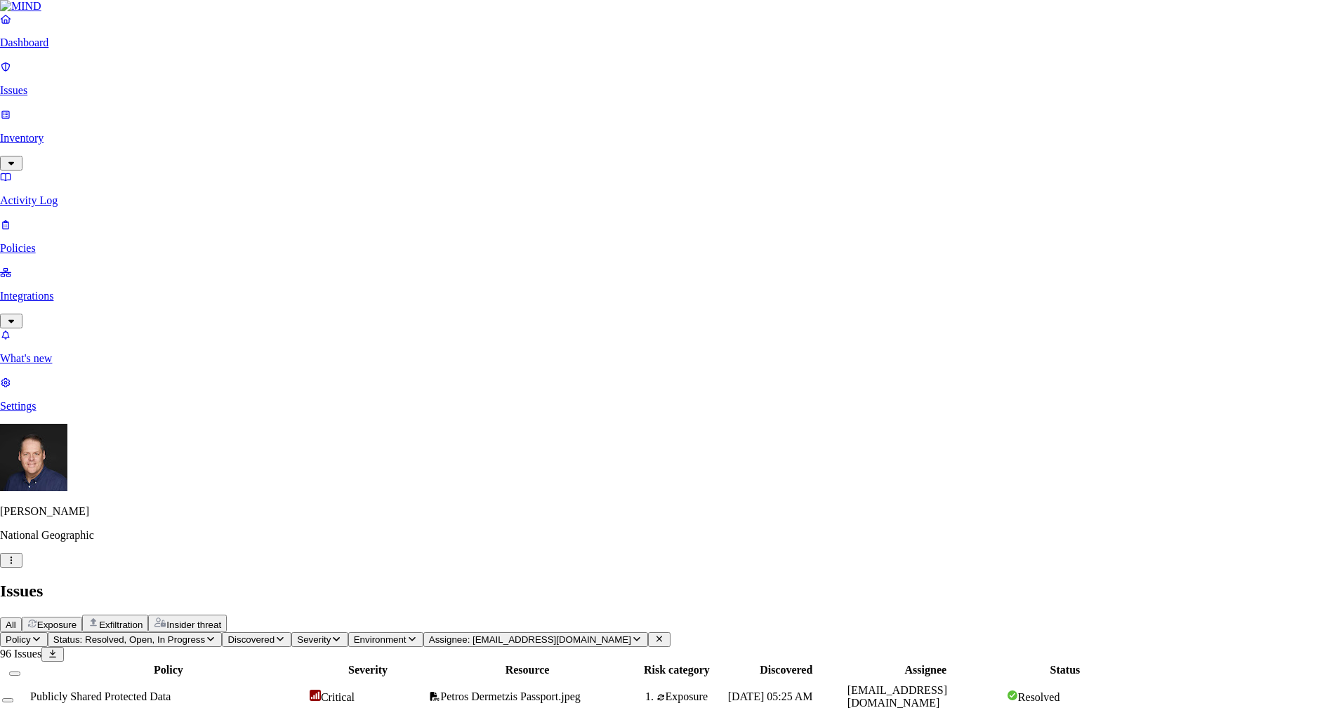
select select "Issue Remediated"
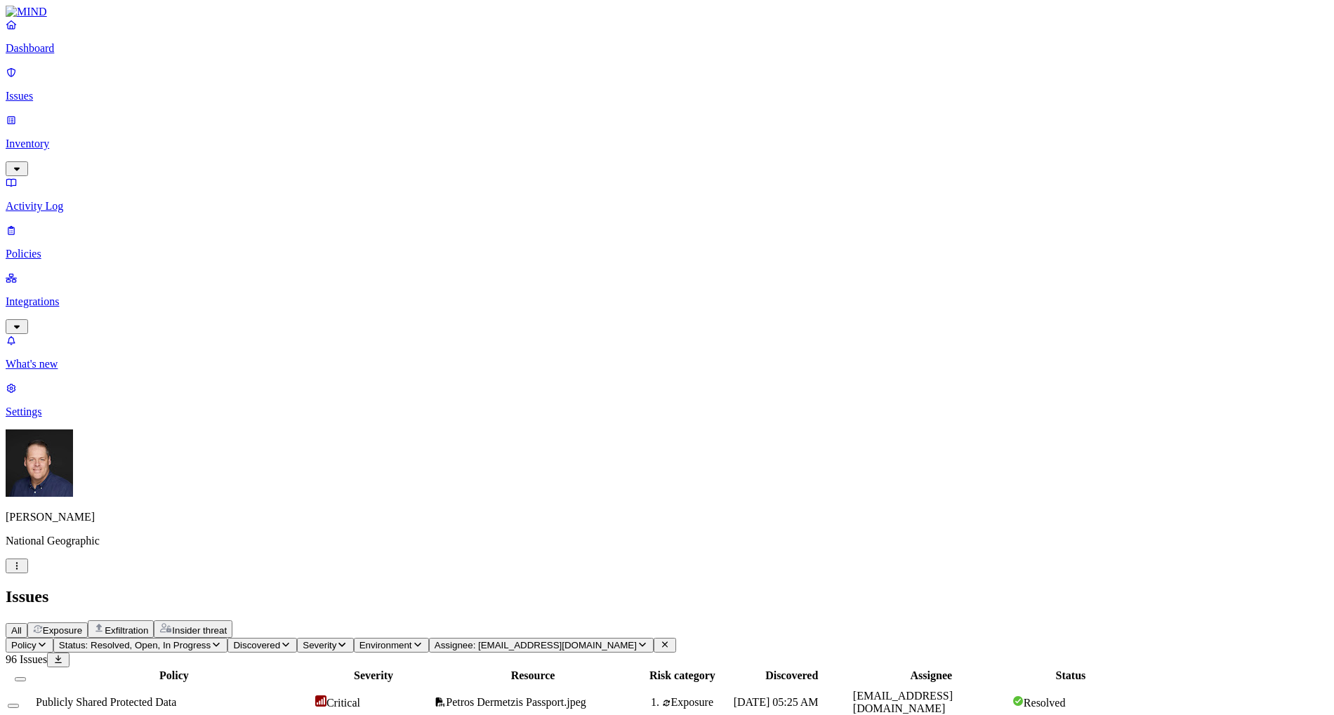
scroll to position [315, 0]
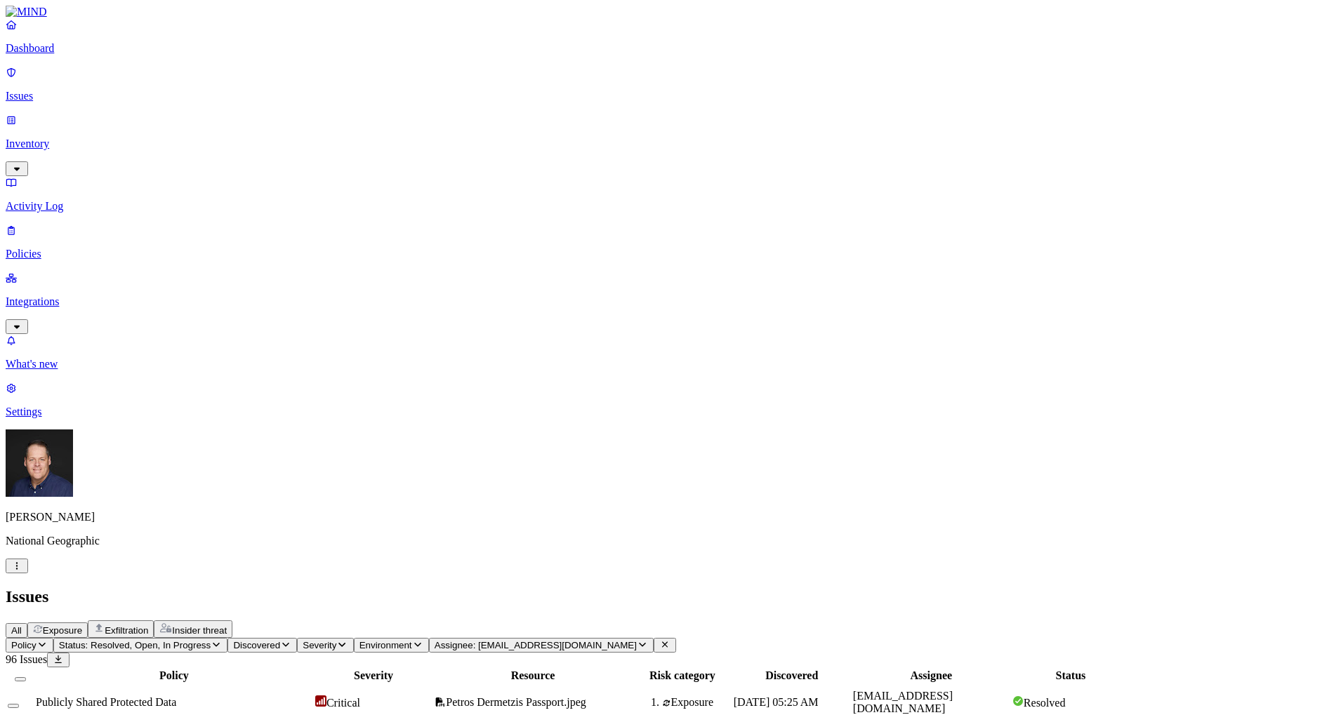
scroll to position [0, 0]
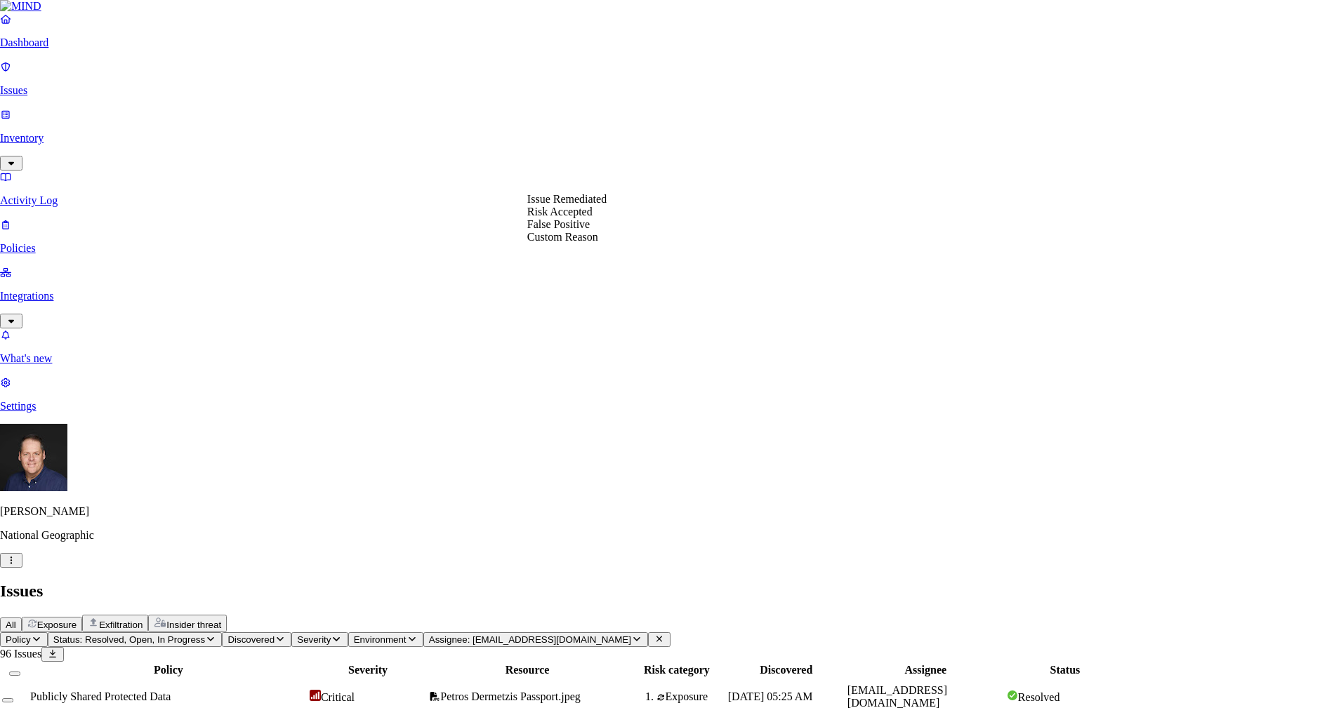
select select "Issue Remediated"
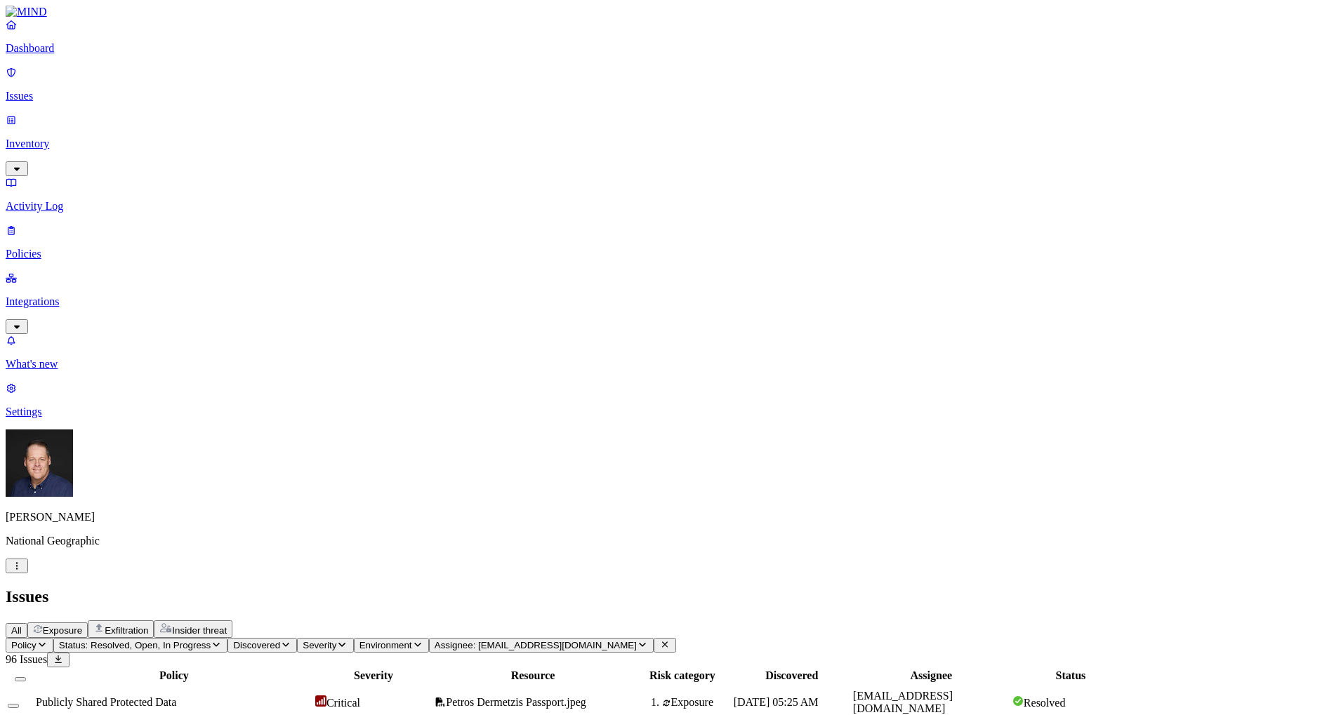
scroll to position [0, 0]
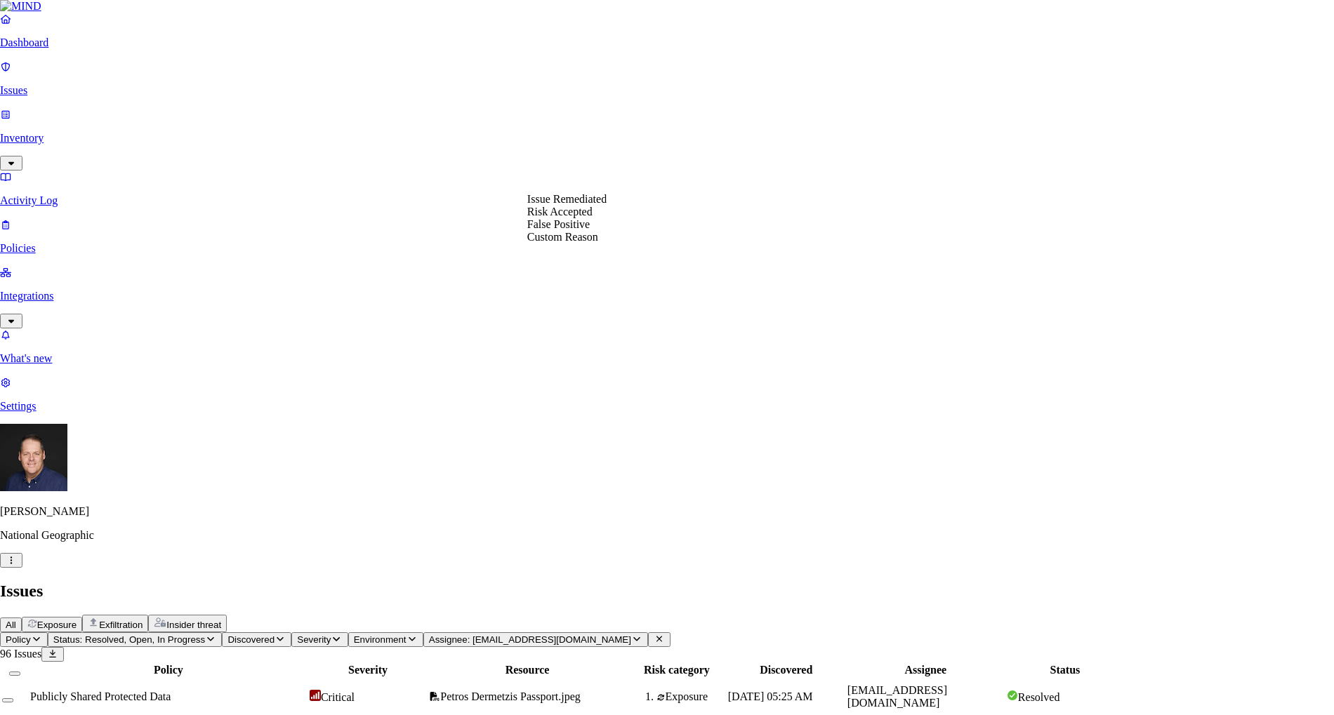
select select "Issue Remediated"
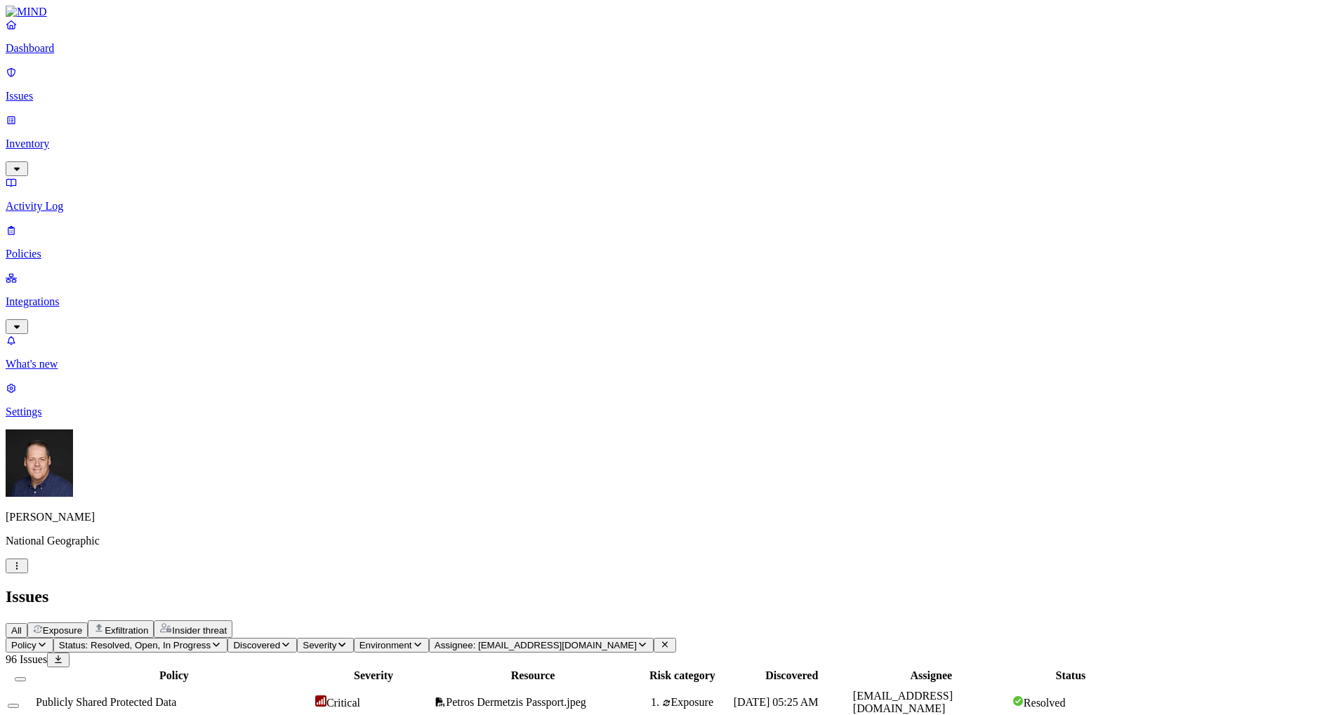
scroll to position [0, 0]
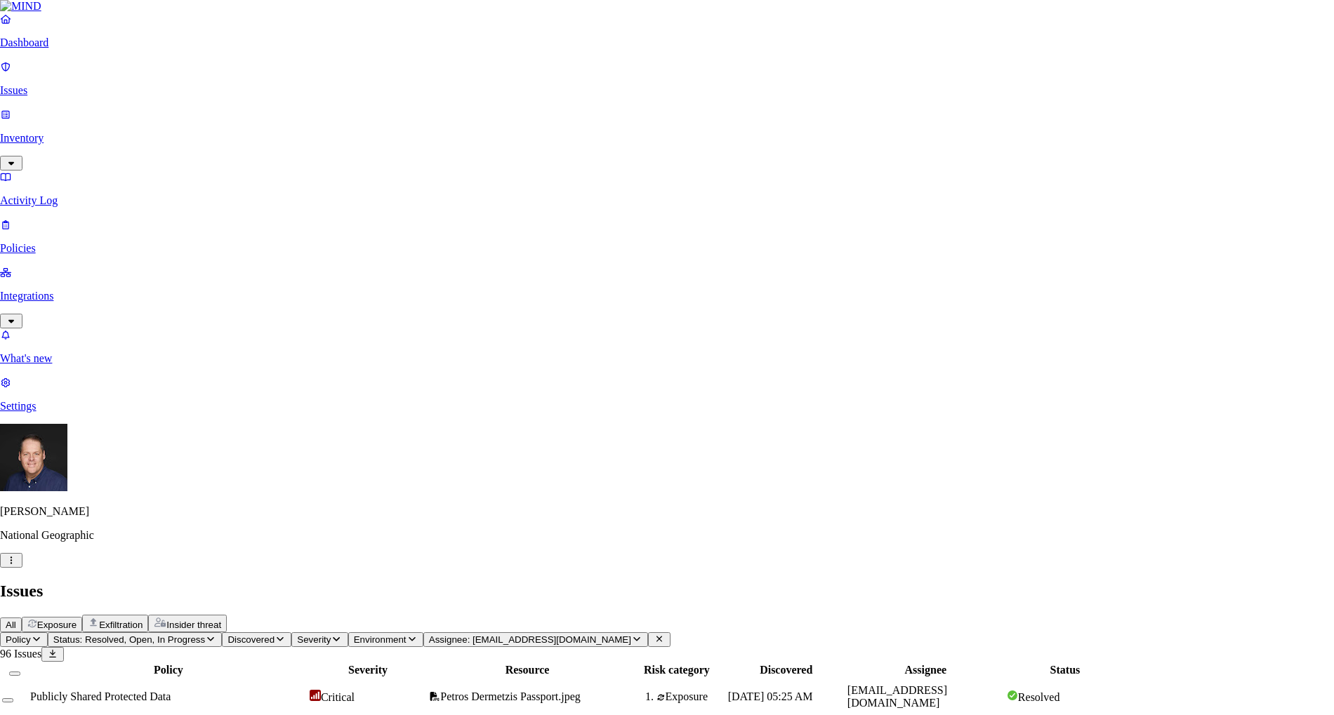
select select "Issue Remediated"
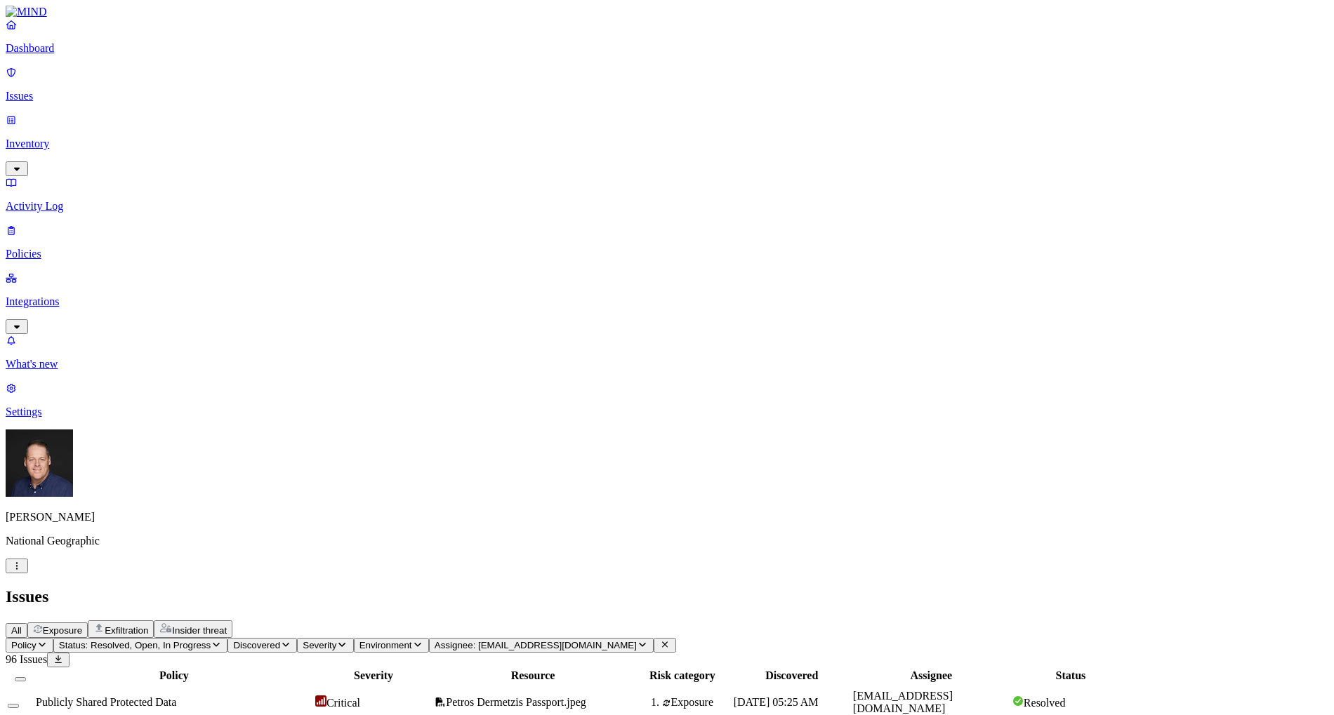
scroll to position [0, 0]
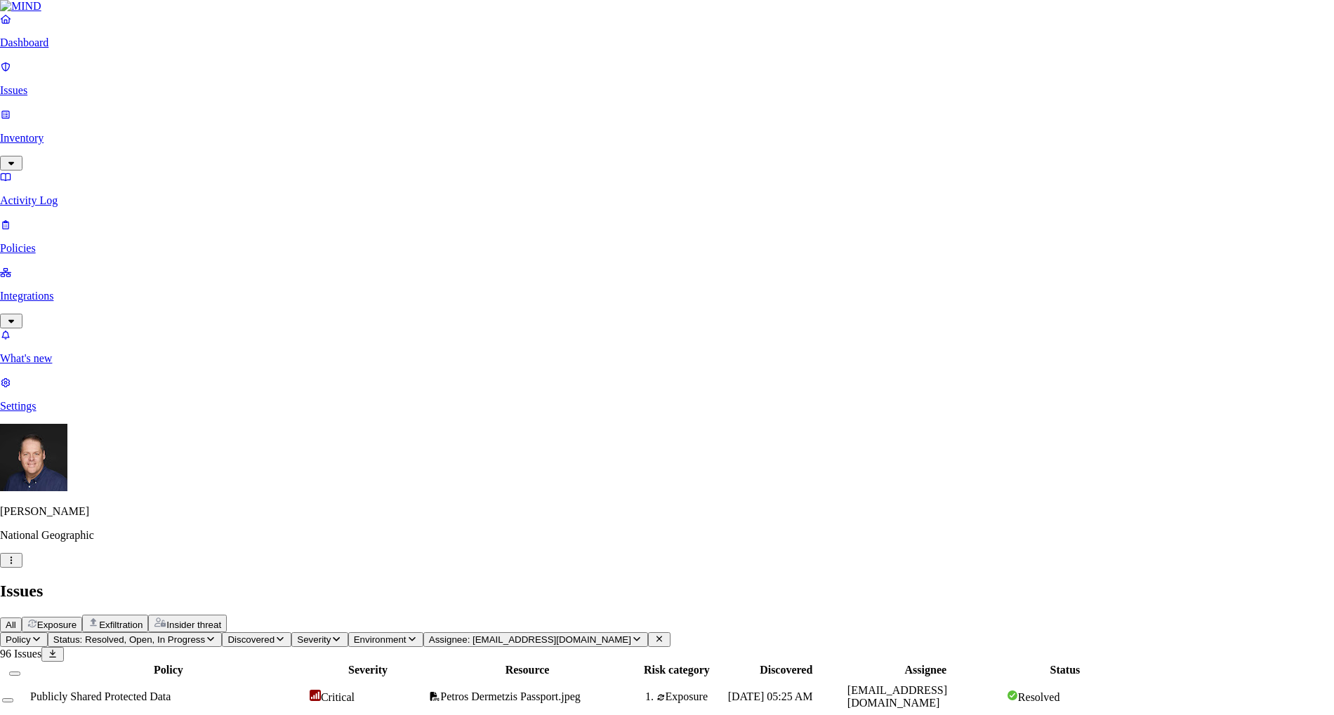
select select "Issue Remediated"
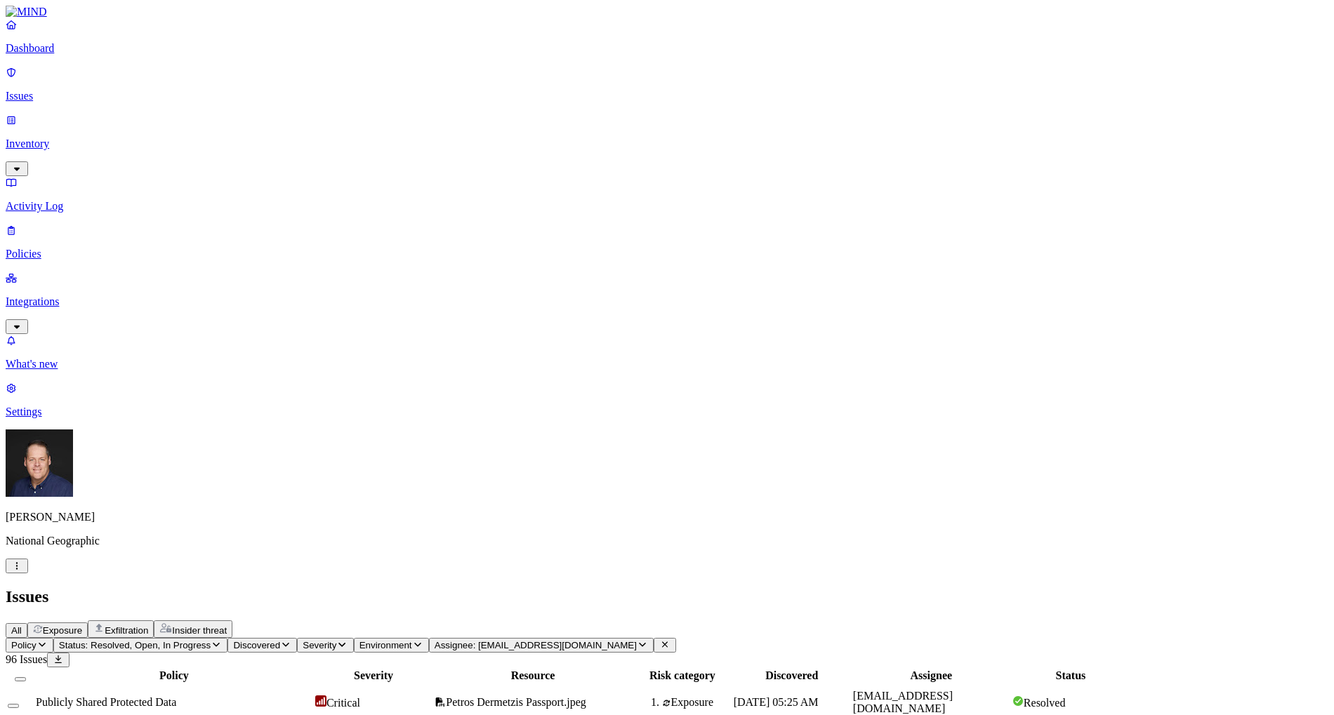
scroll to position [0, 0]
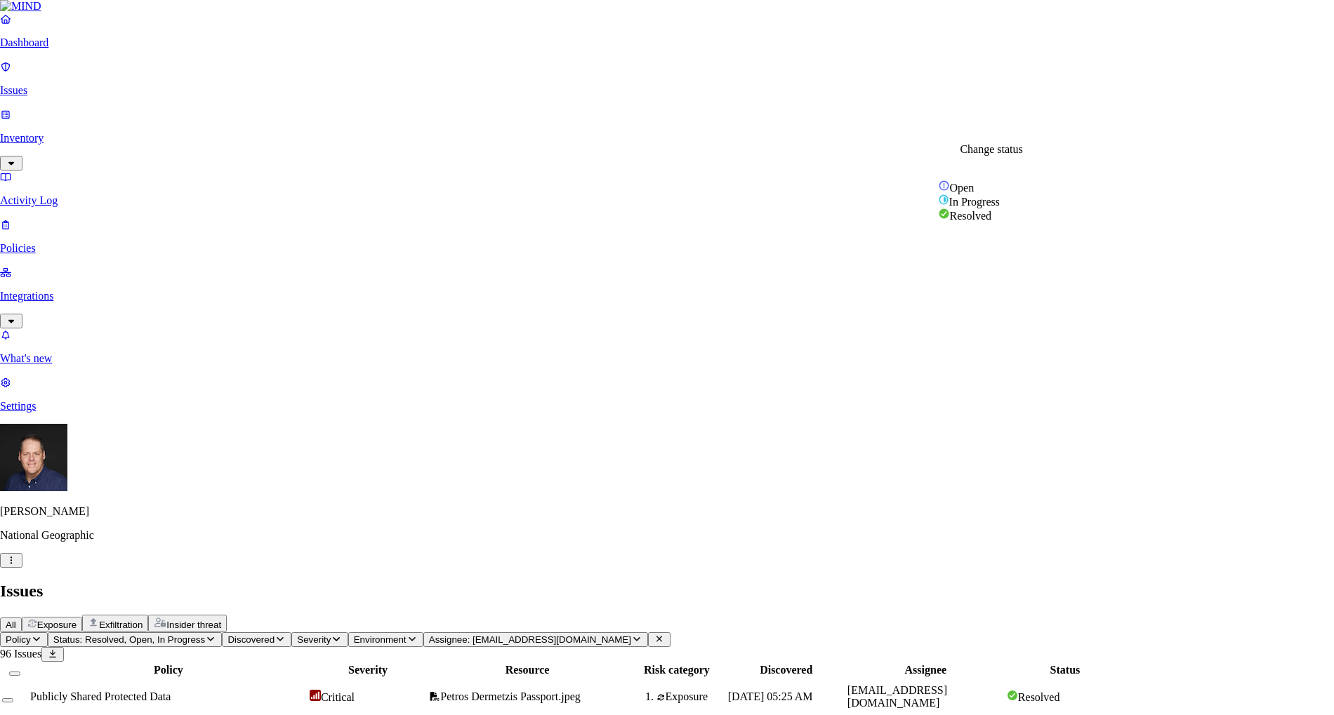
select select "Issue Remediated"
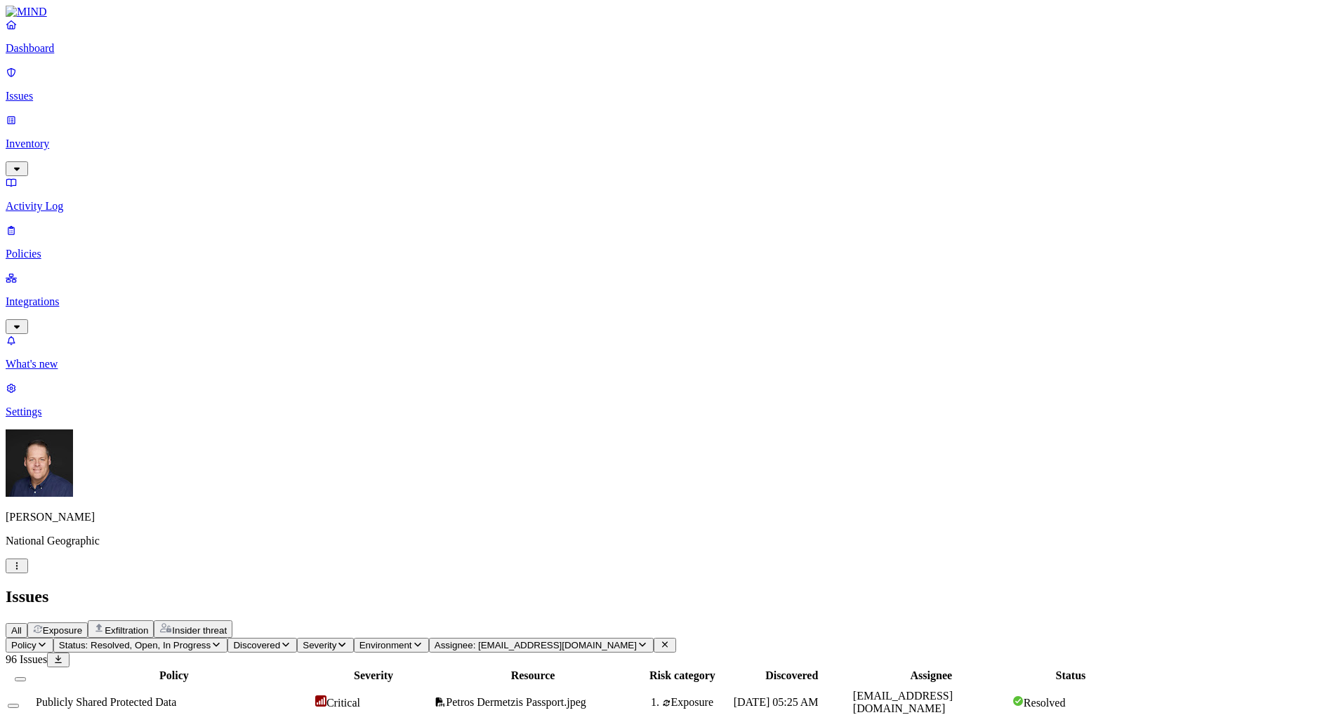
scroll to position [268, 0]
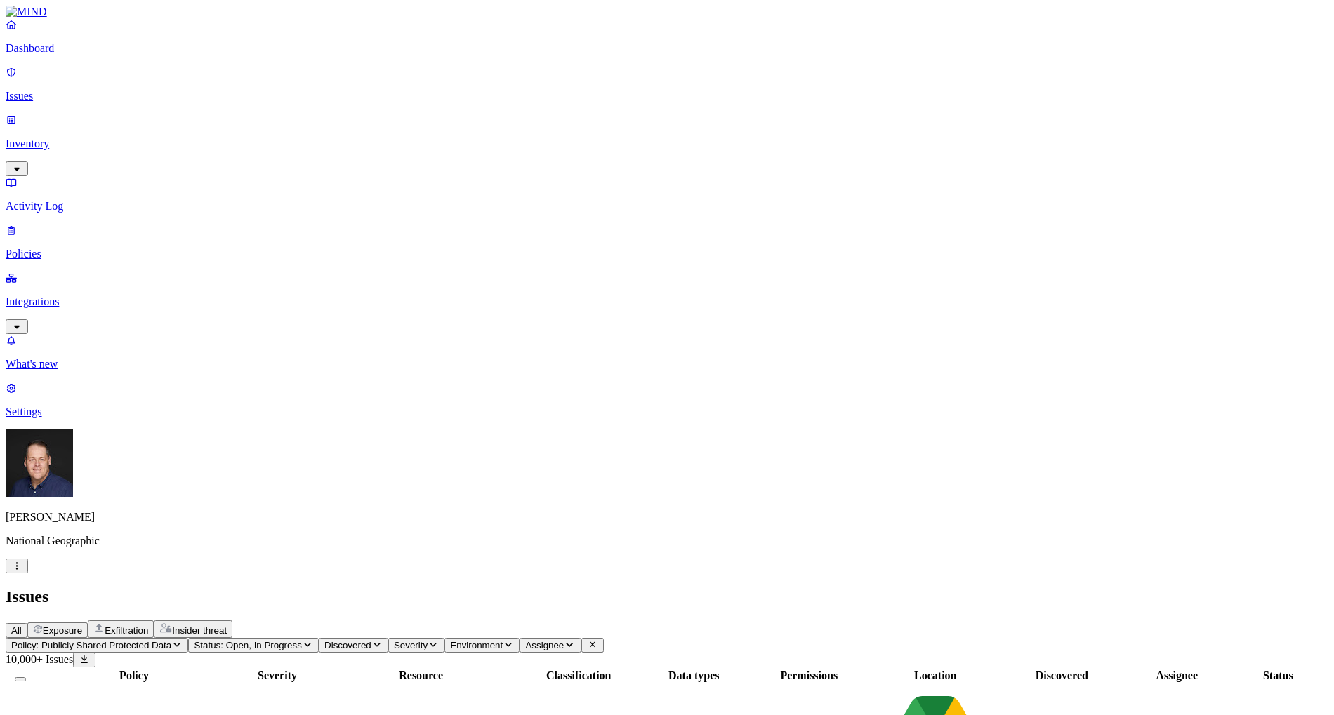
scroll to position [0, 149]
